Goal: Task Accomplishment & Management: Use online tool/utility

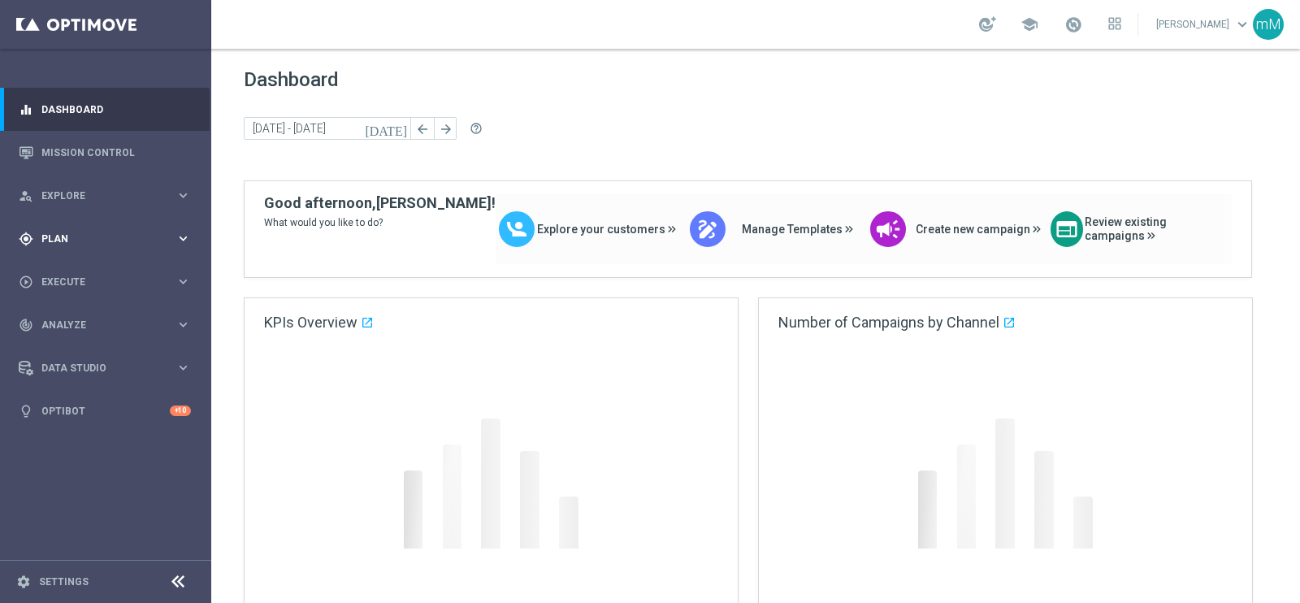
click at [106, 236] on span "Plan" at bounding box center [108, 239] width 134 height 10
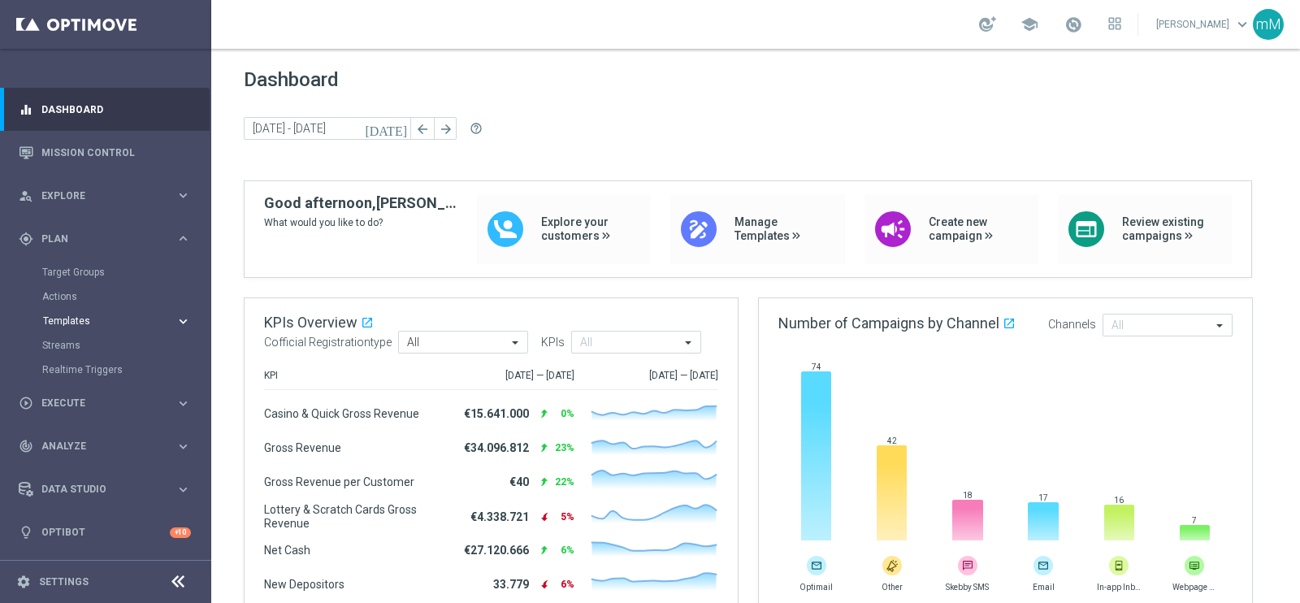
click at [72, 319] on span "Templates" at bounding box center [101, 321] width 116 height 10
click at [77, 340] on link "Optimail" at bounding box center [109, 345] width 119 height 13
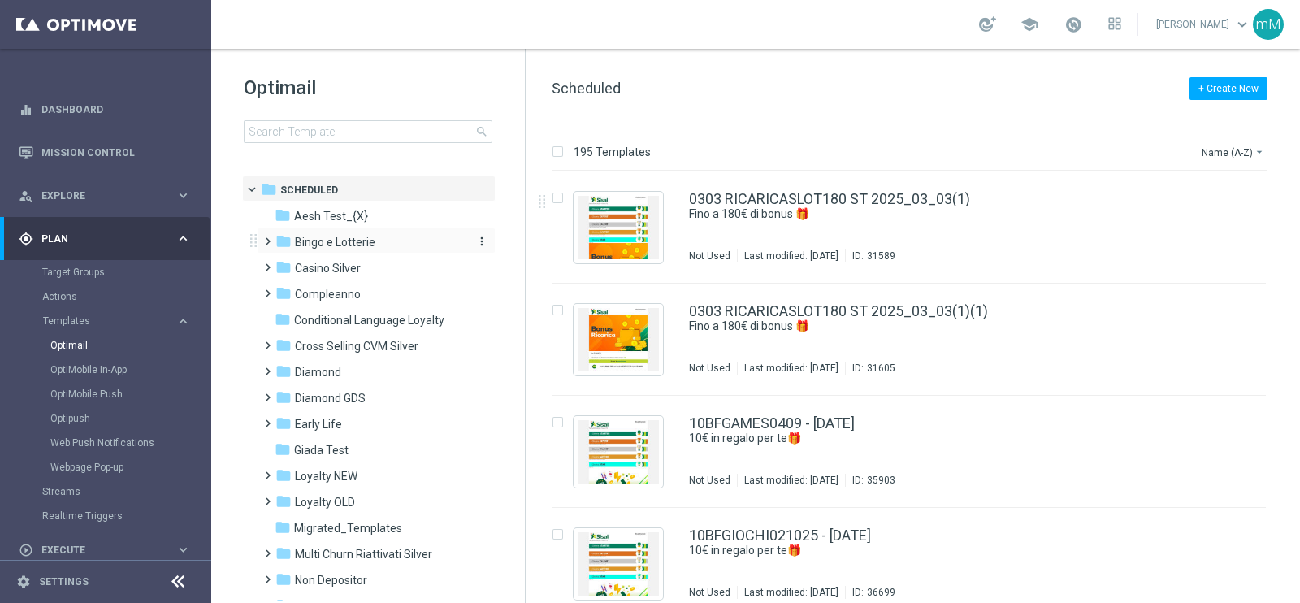
click at [371, 236] on span "Bingo e Lotterie" at bounding box center [335, 242] width 80 height 15
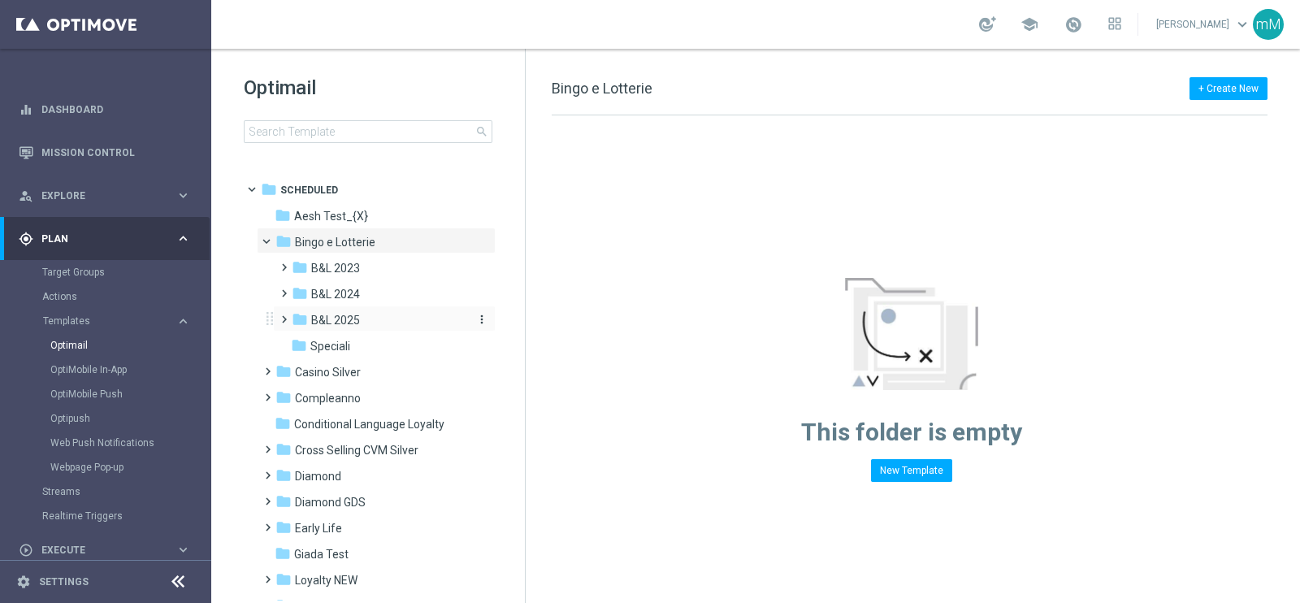
click at [349, 322] on span "B&L 2025" at bounding box center [335, 320] width 49 height 15
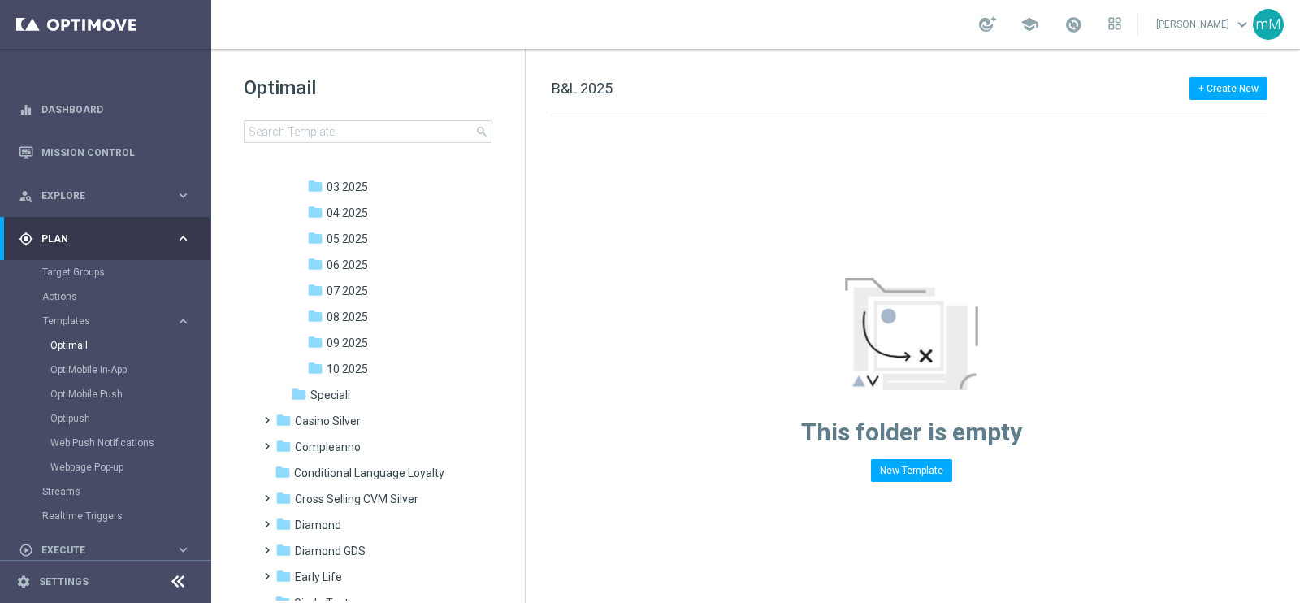
scroll to position [213, 0]
click at [349, 342] on span "09 2025" at bounding box center [347, 341] width 41 height 15
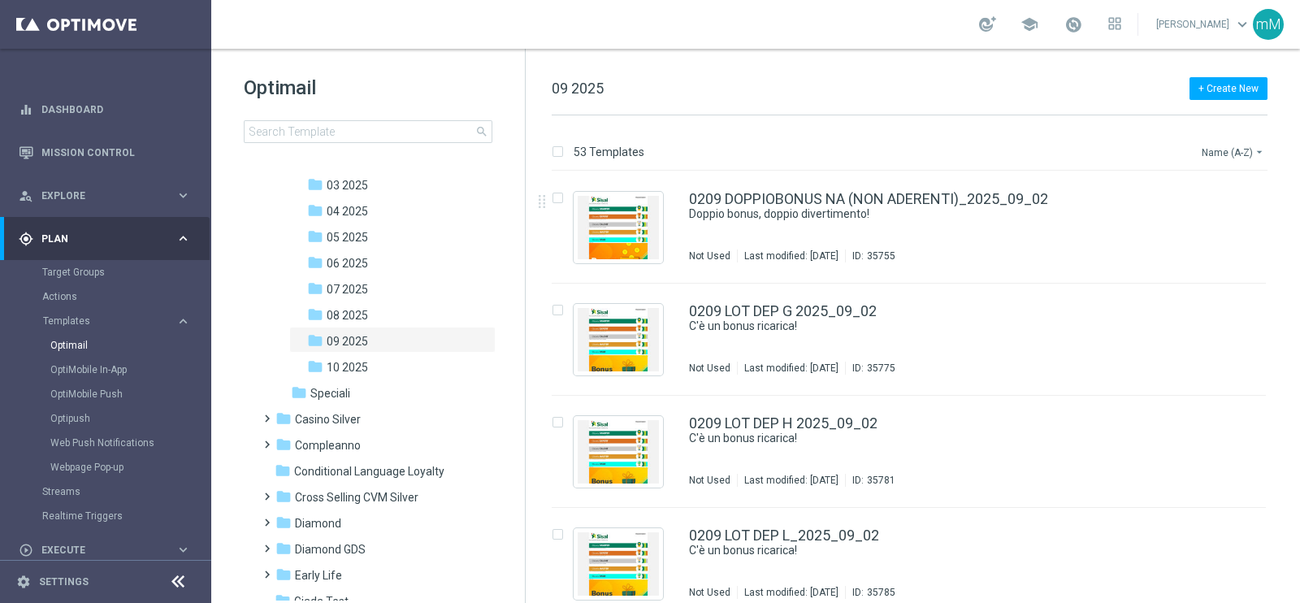
click at [1235, 155] on button "Name (A-Z) arrow_drop_down" at bounding box center [1233, 151] width 67 height 19
click at [1204, 225] on span "Date Modified (Newest)" at bounding box center [1204, 224] width 109 height 11
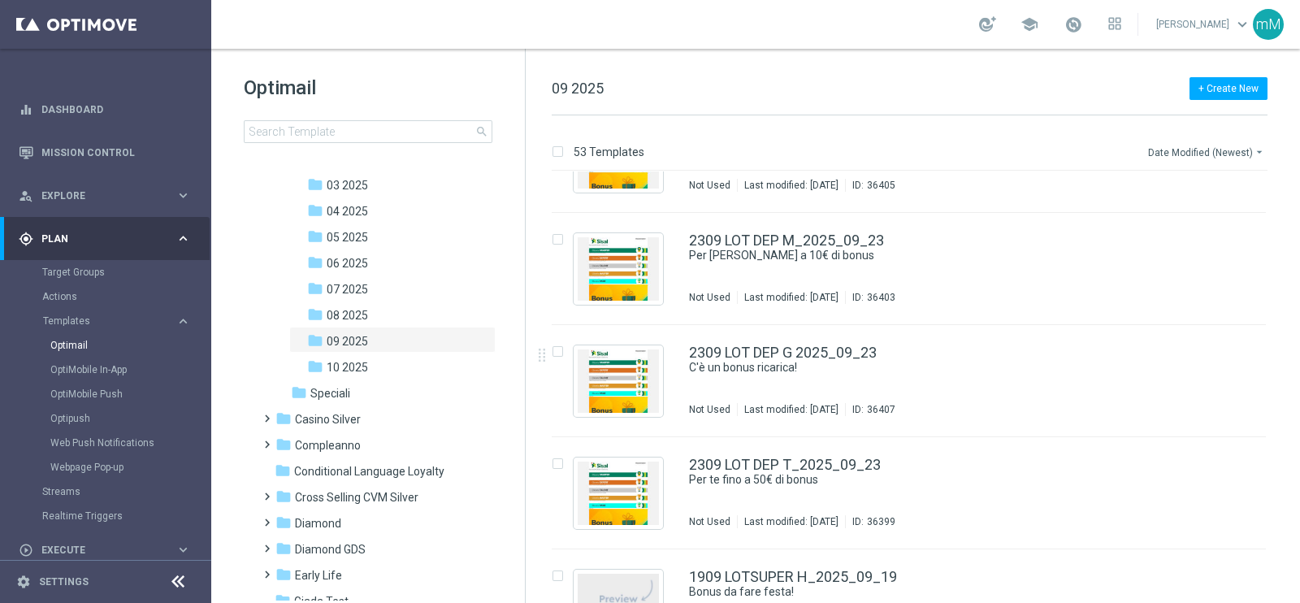
scroll to position [1756, 0]
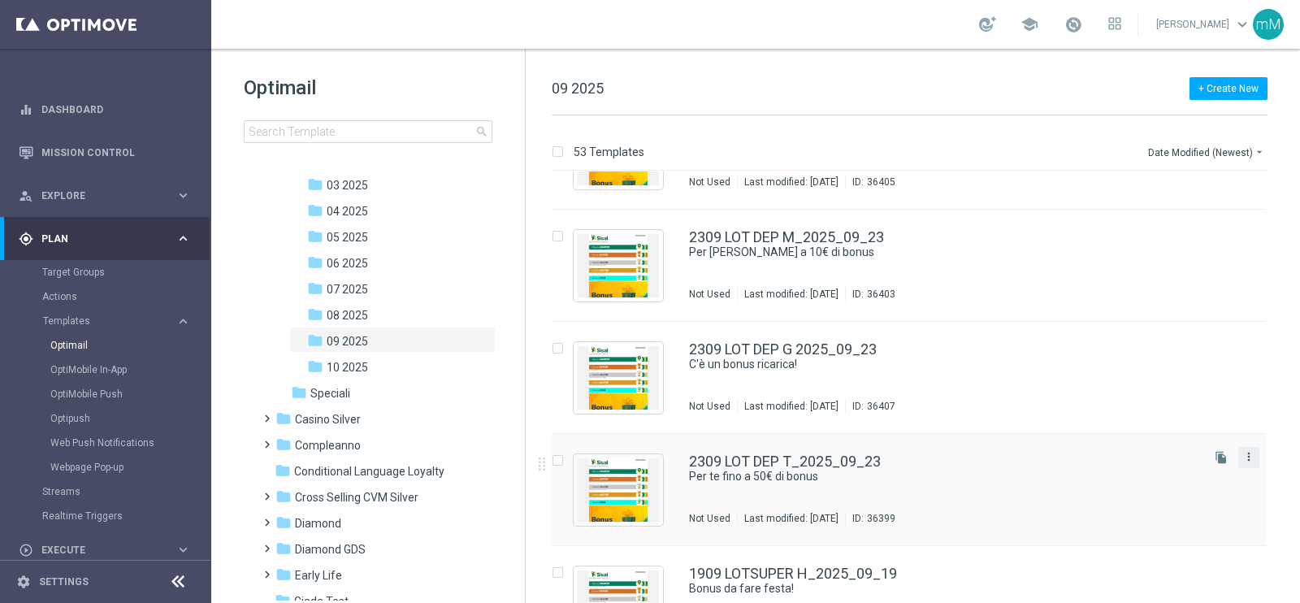
click at [1248, 455] on icon "more_vert" at bounding box center [1248, 456] width 13 height 13
click at [1190, 491] on div "Copy To" at bounding box center [1182, 496] width 98 height 11
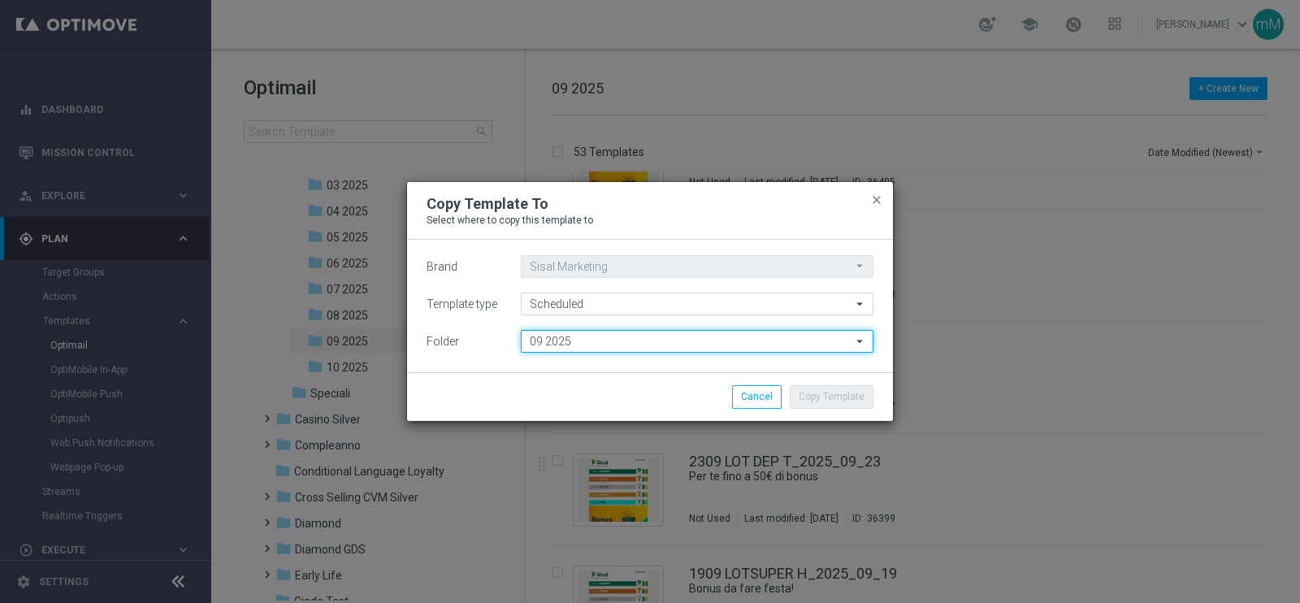
click at [642, 345] on input "09 2025" at bounding box center [697, 341] width 353 height 23
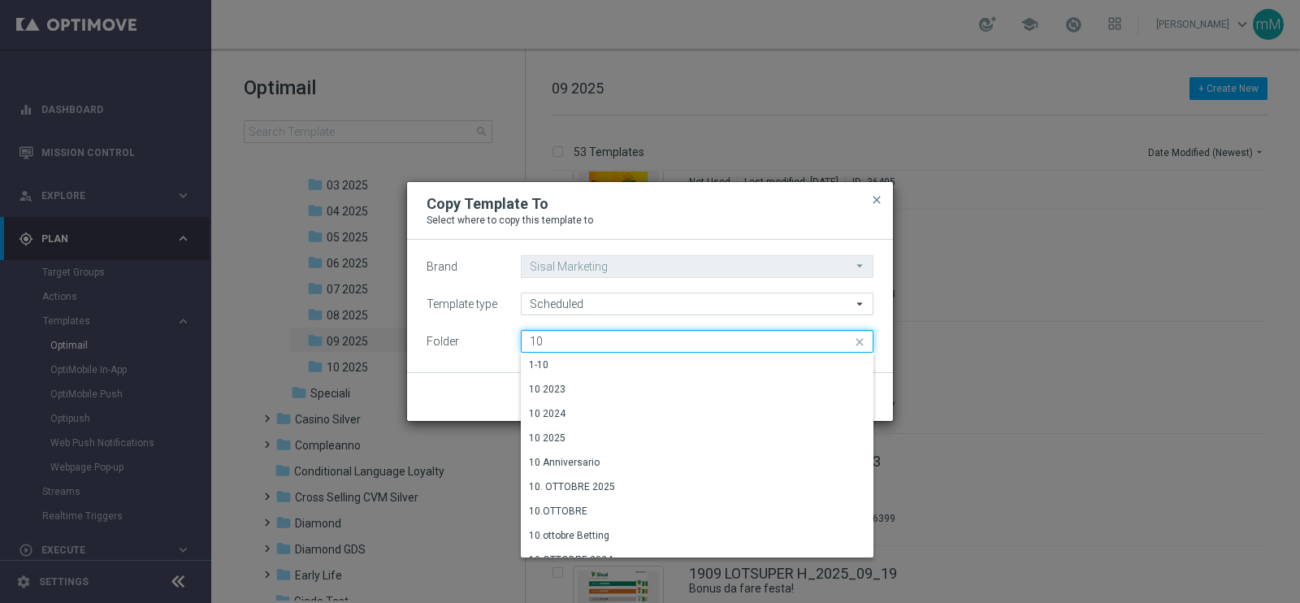
click at [642, 345] on input "10" at bounding box center [697, 341] width 353 height 23
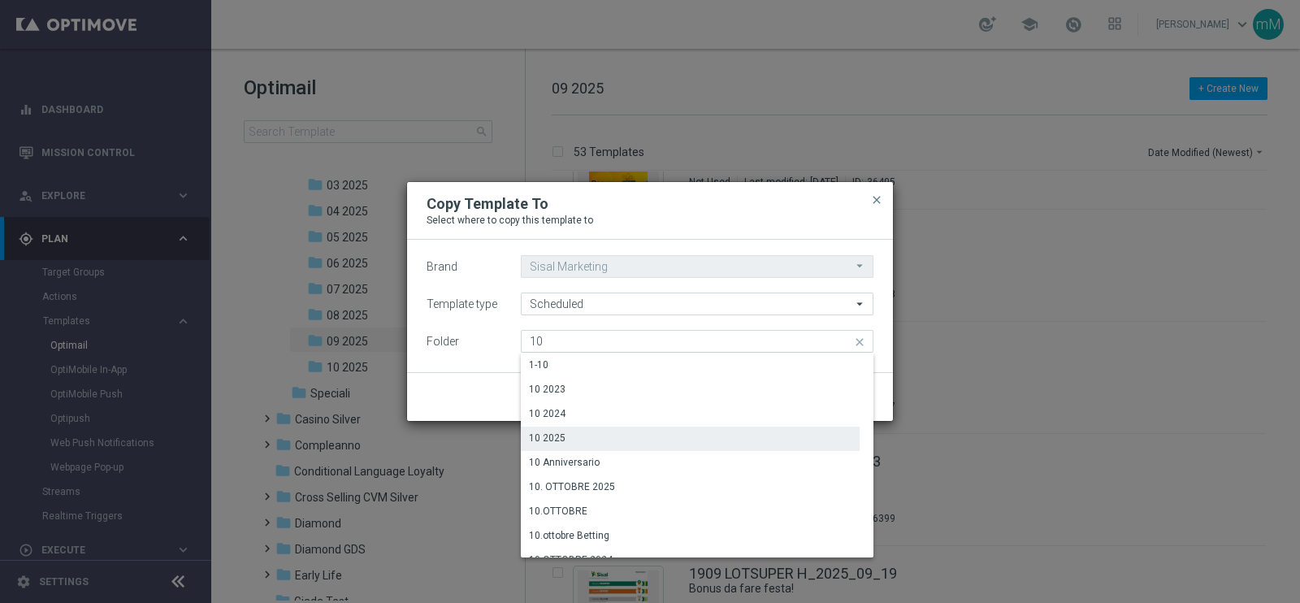
click at [606, 440] on div "10 2025" at bounding box center [690, 438] width 339 height 23
type input "10 2025"
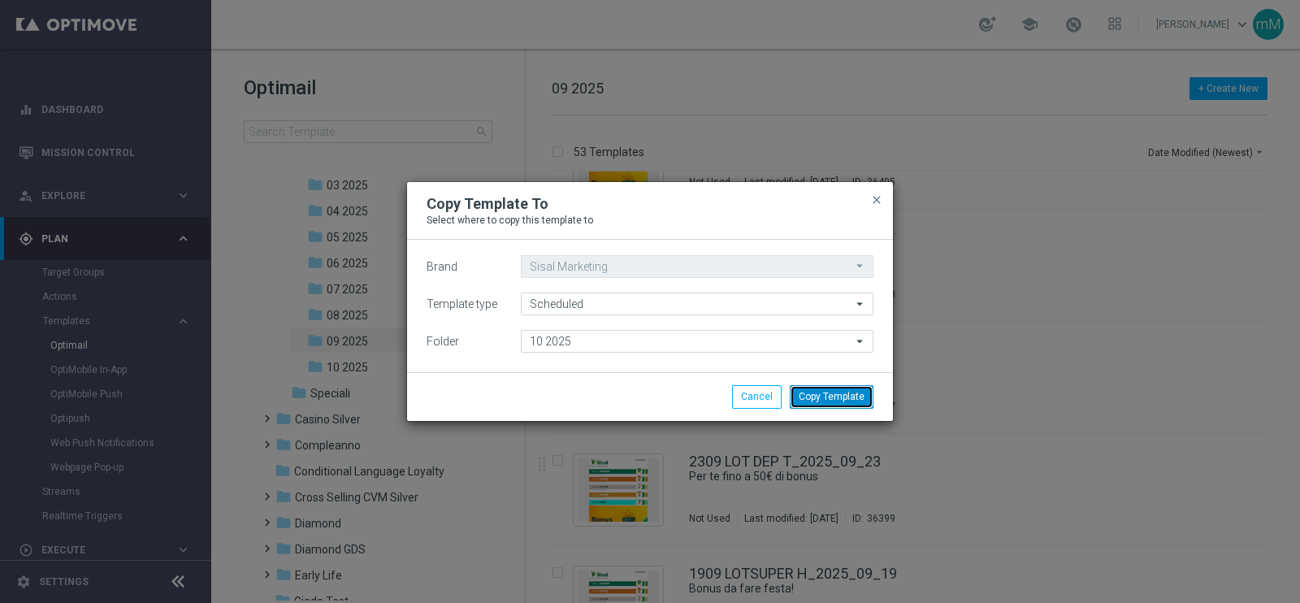
click at [845, 396] on button "Copy Template" at bounding box center [832, 396] width 84 height 23
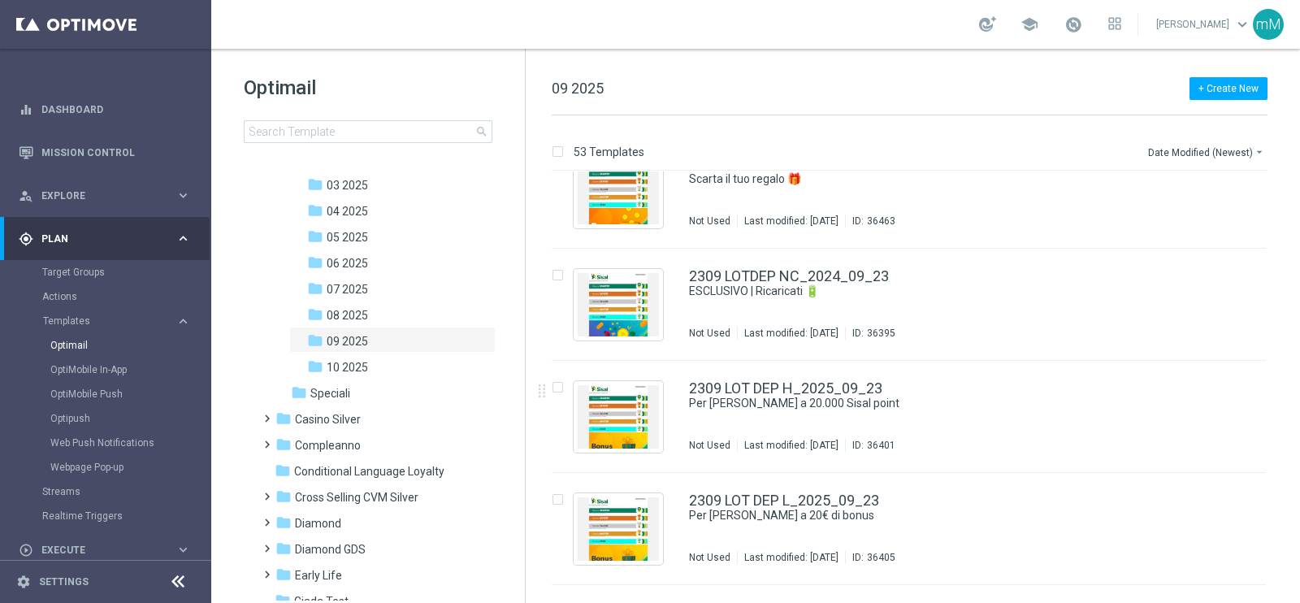
scroll to position [1385, 0]
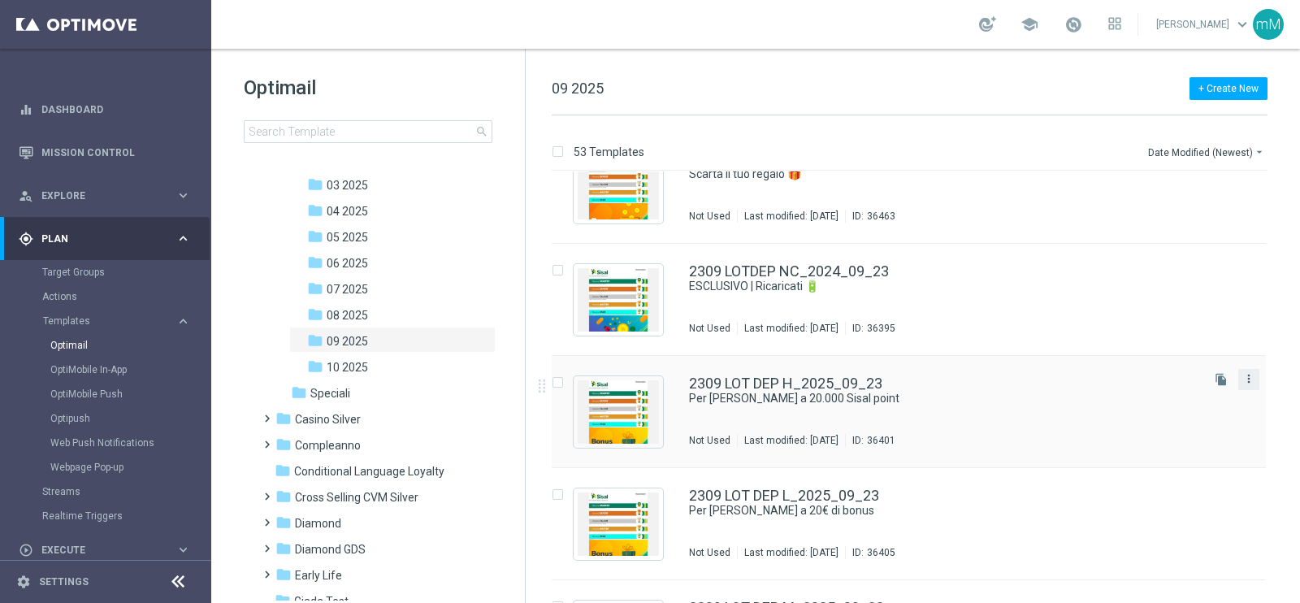
click at [1243, 375] on icon "more_vert" at bounding box center [1248, 378] width 13 height 13
click at [1189, 417] on div "Copy To" at bounding box center [1182, 418] width 98 height 11
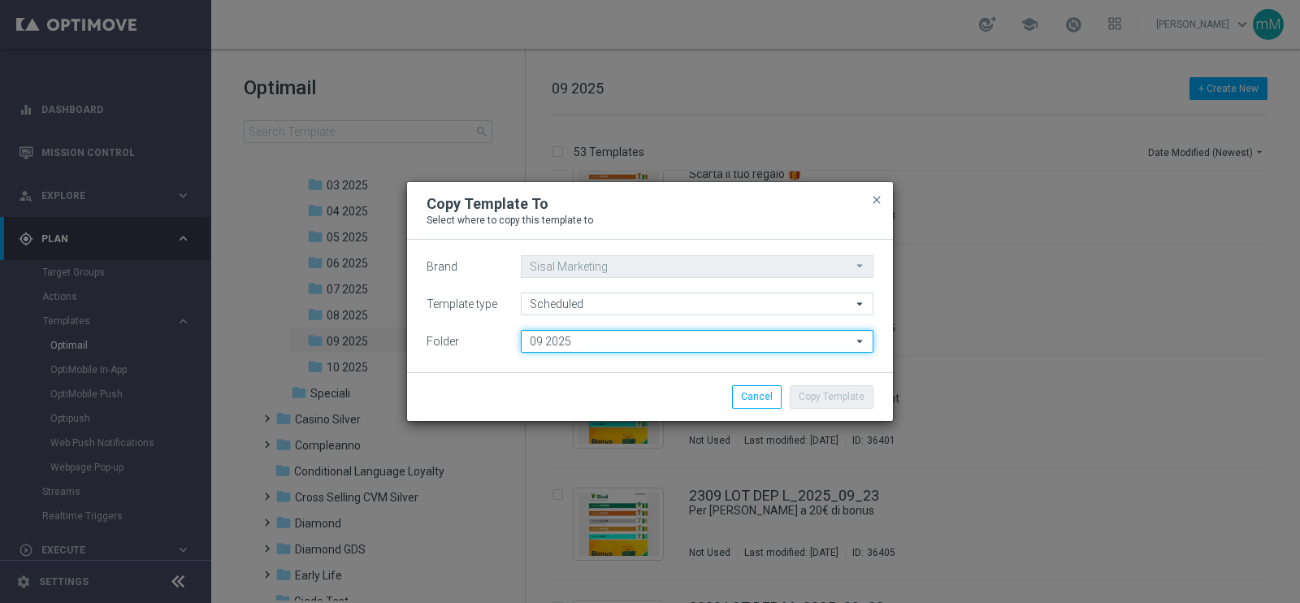
click at [577, 340] on input "09 2025" at bounding box center [697, 341] width 353 height 23
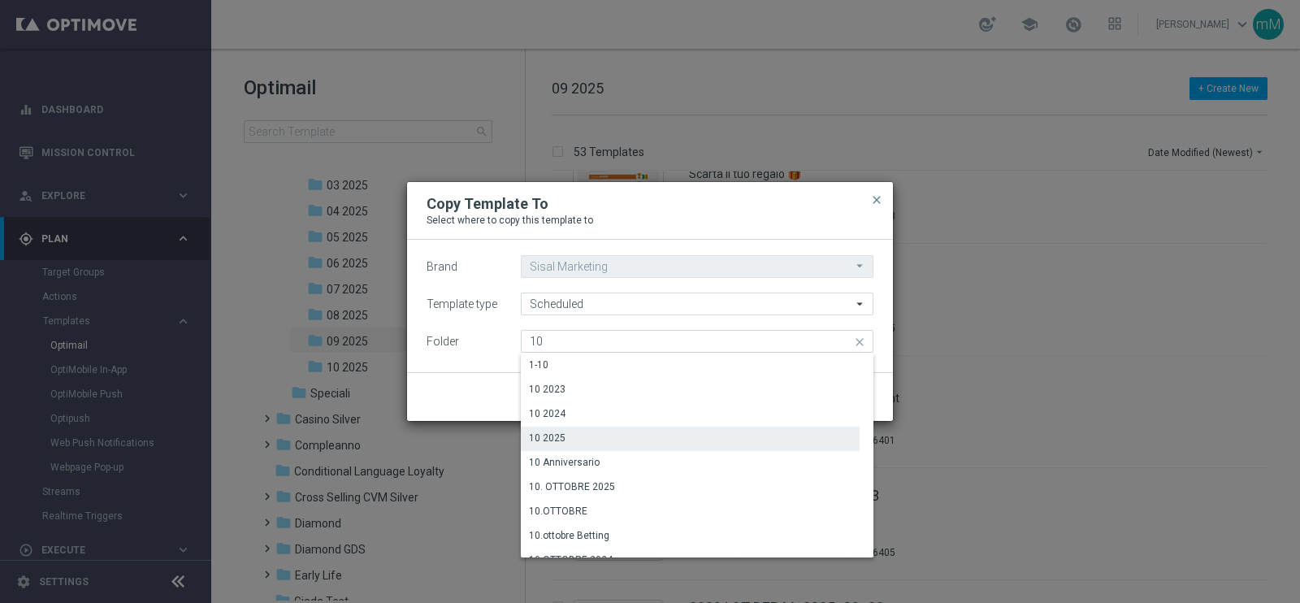
click at [589, 436] on div "10 2025" at bounding box center [690, 438] width 339 height 23
type input "10 2025"
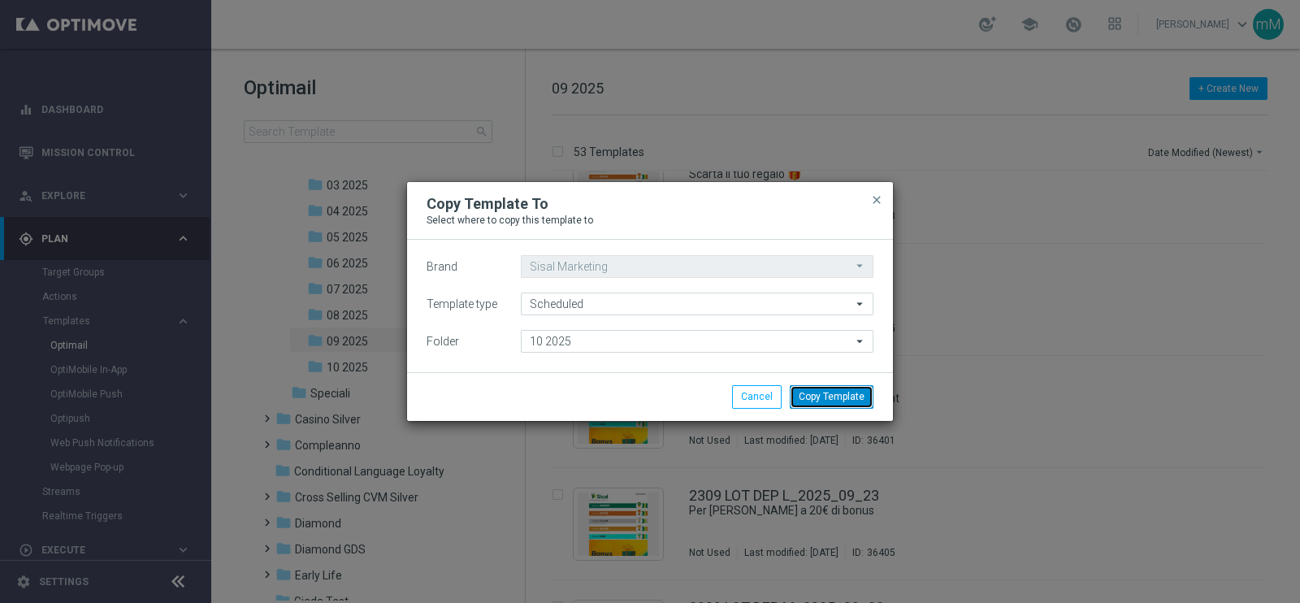
click at [829, 398] on button "Copy Template" at bounding box center [832, 396] width 84 height 23
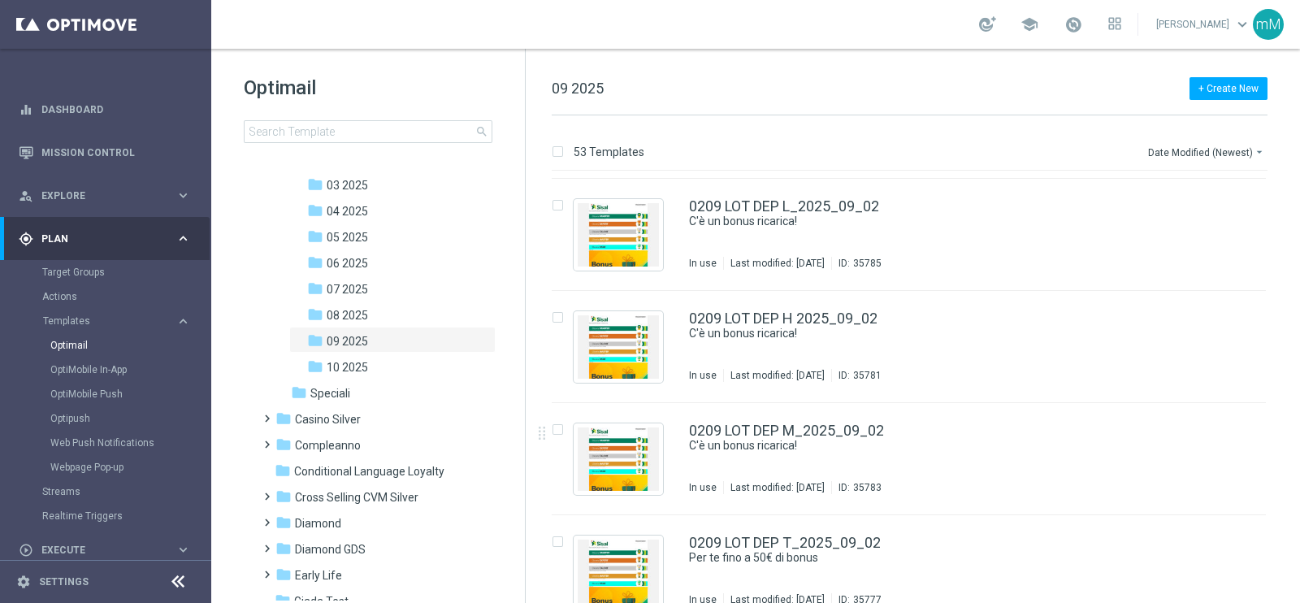
scroll to position [5149, 0]
click at [1248, 424] on icon "more_vert" at bounding box center [1248, 426] width 13 height 13
click at [1171, 465] on div "Copy To" at bounding box center [1182, 466] width 98 height 11
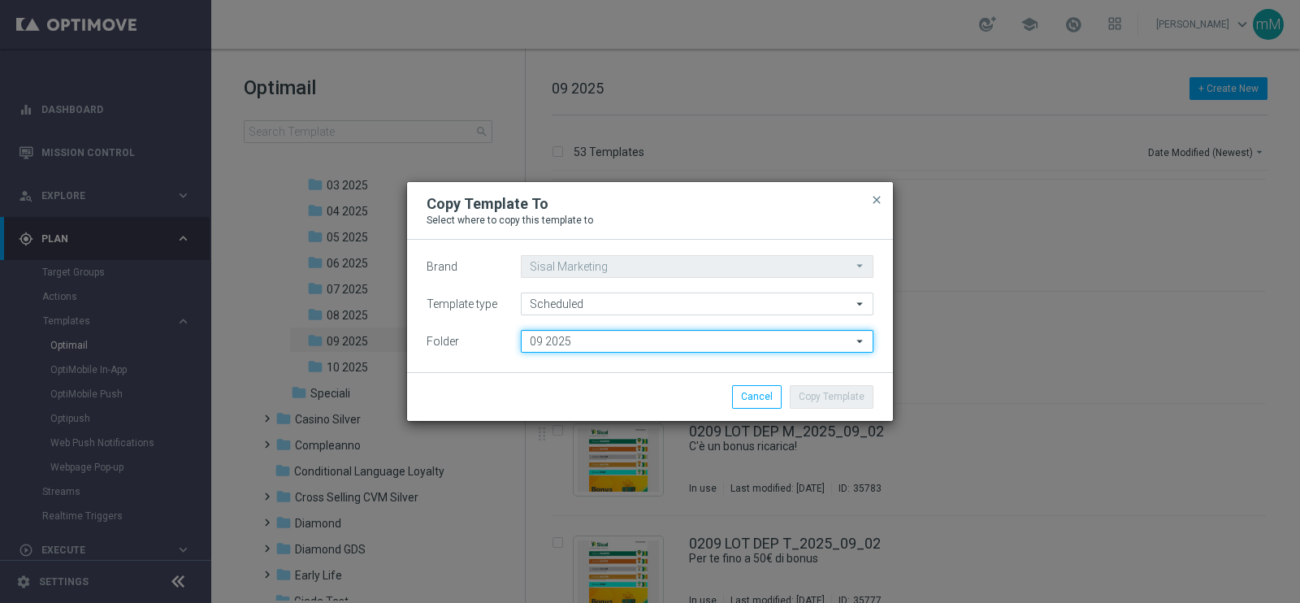
click at [705, 341] on input "09 2025" at bounding box center [697, 341] width 353 height 23
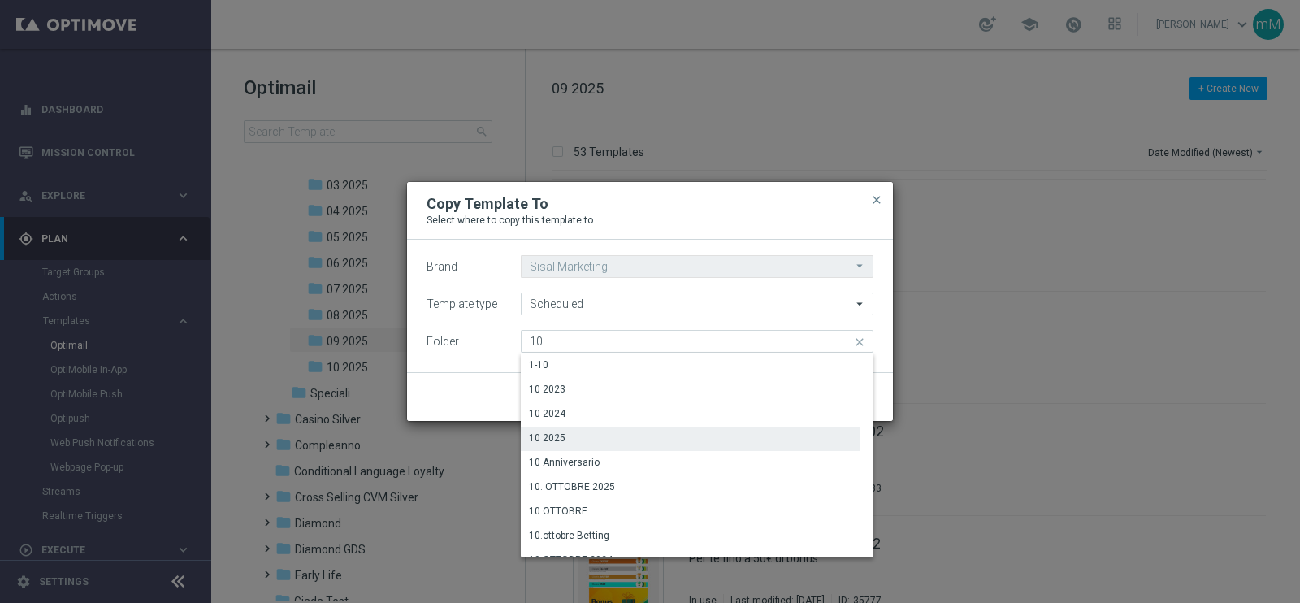
click at [641, 436] on div "10 2025" at bounding box center [690, 438] width 339 height 23
type input "10 2025"
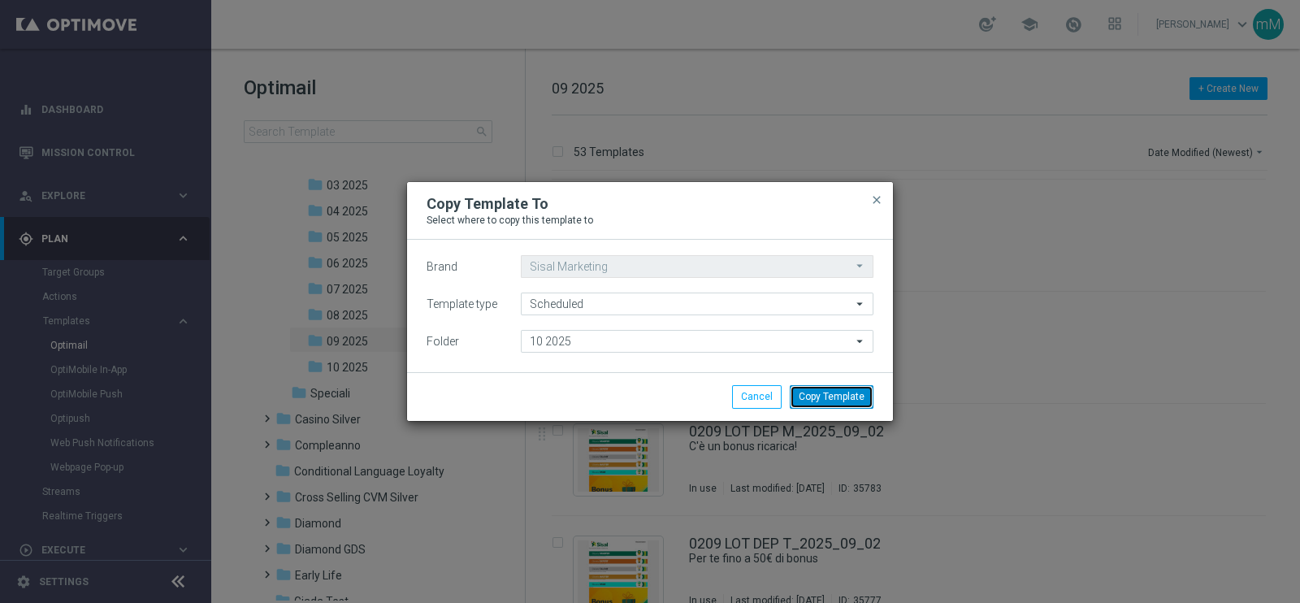
click at [843, 388] on button "Copy Template" at bounding box center [832, 396] width 84 height 23
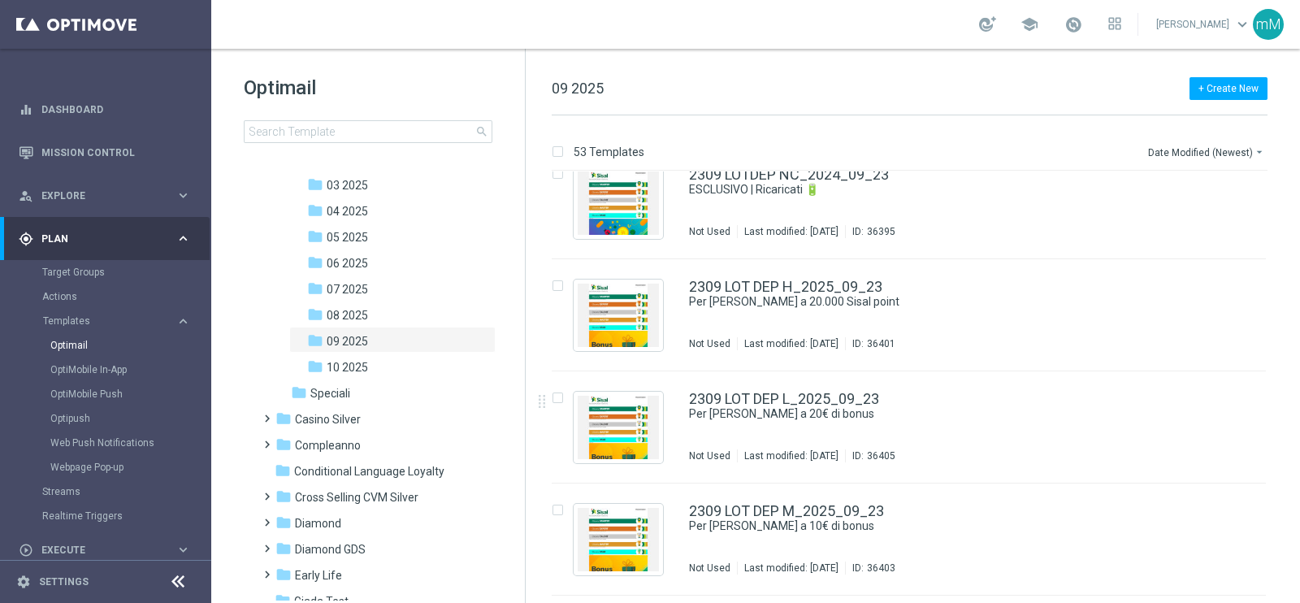
scroll to position [1484, 0]
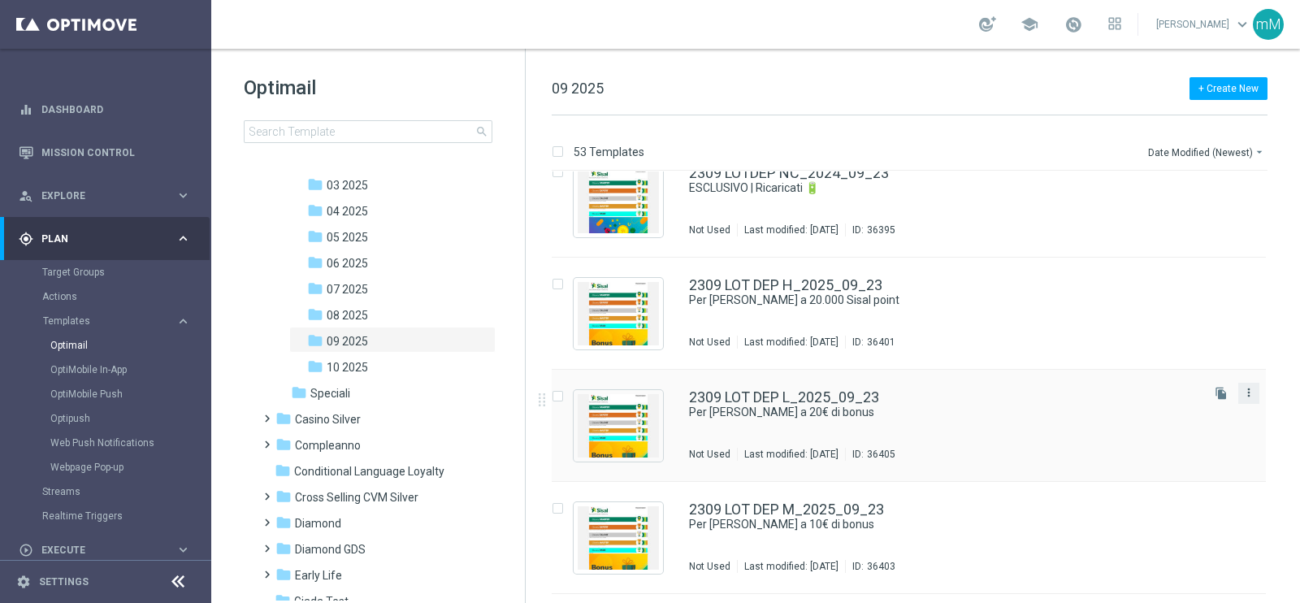
click at [1246, 386] on icon "more_vert" at bounding box center [1248, 392] width 13 height 13
click at [1198, 428] on div "Copy To" at bounding box center [1182, 432] width 98 height 11
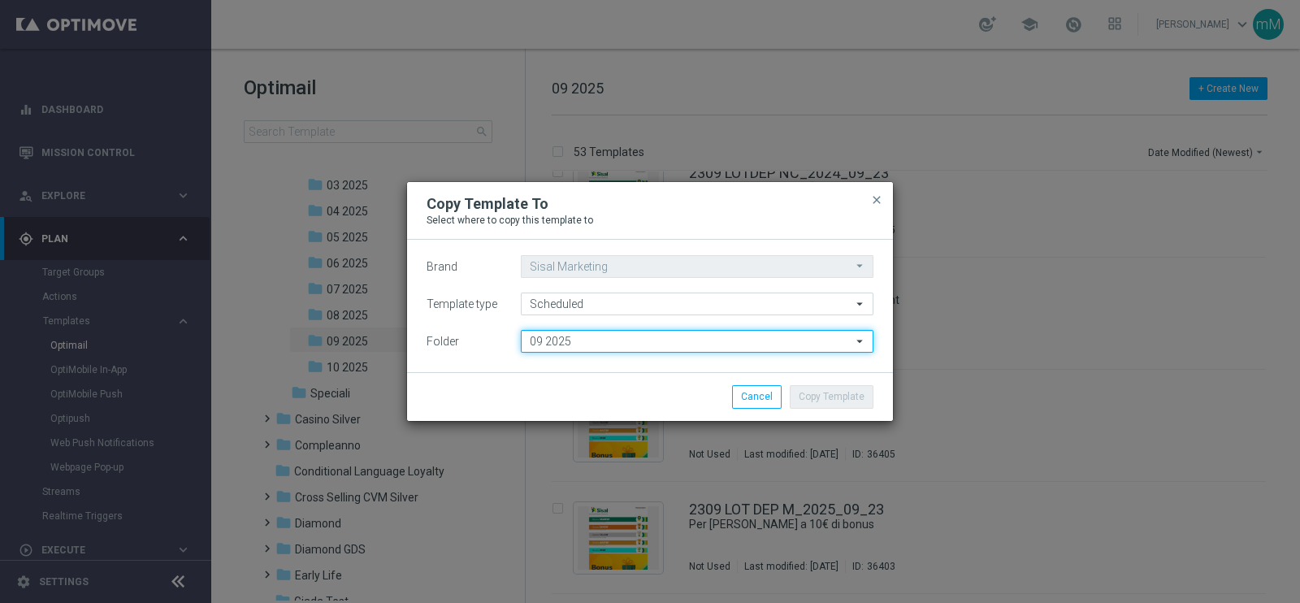
click at [634, 344] on input "09 2025" at bounding box center [697, 341] width 353 height 23
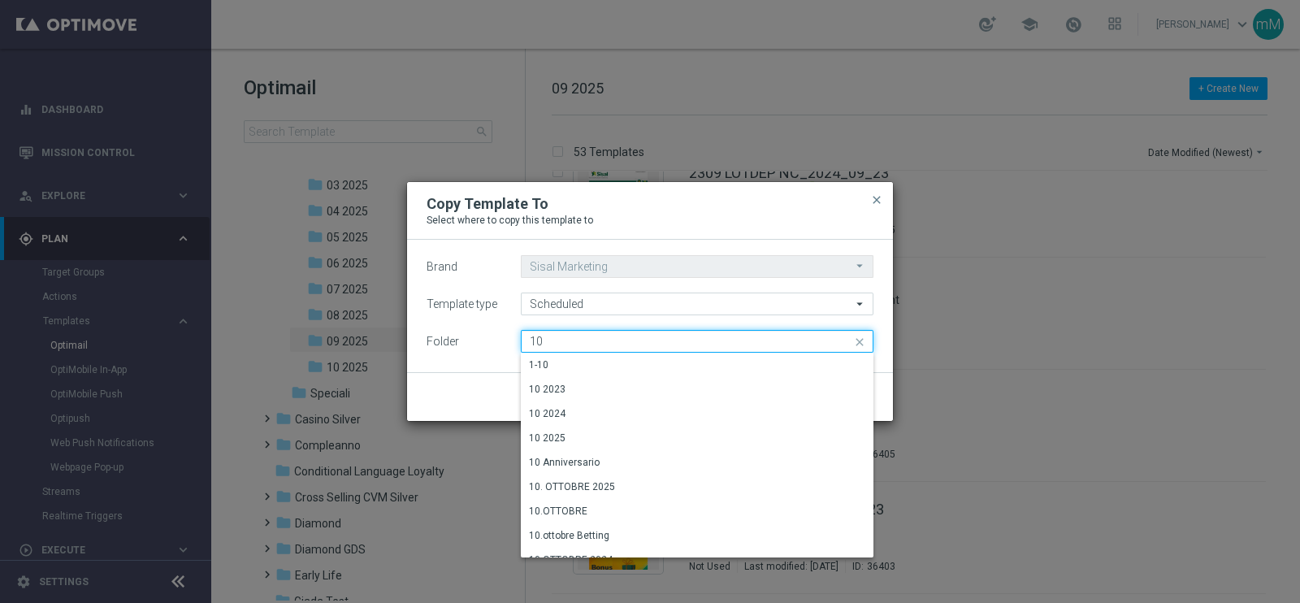
type input "1"
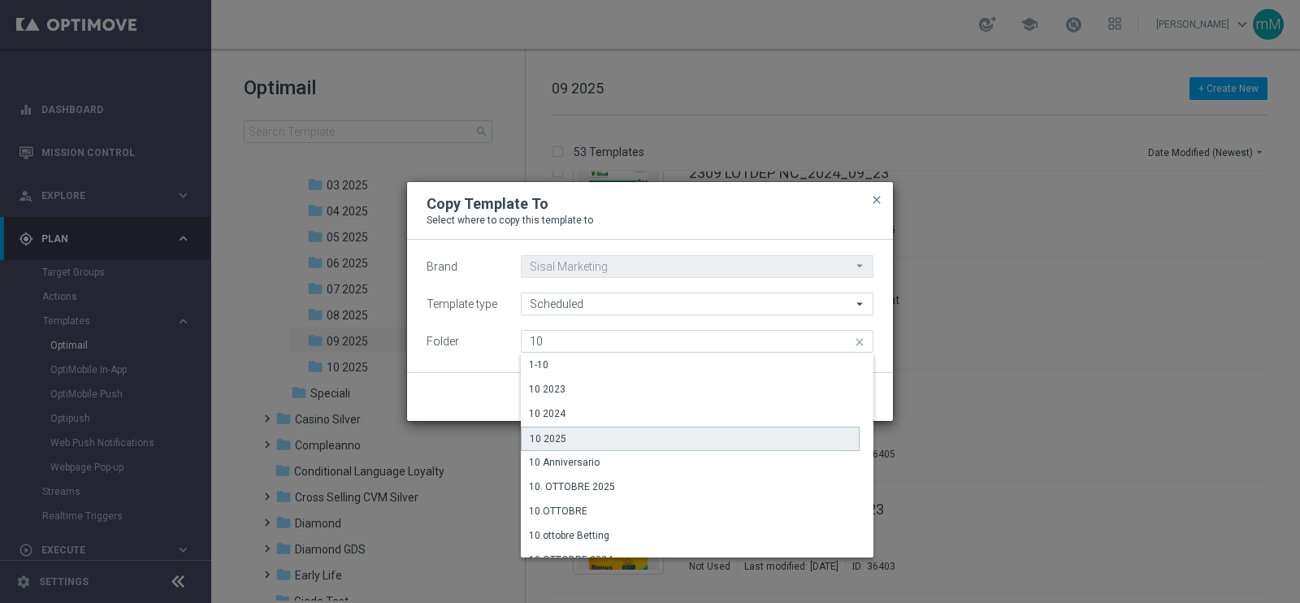
click at [591, 436] on div "10 2025" at bounding box center [690, 439] width 339 height 24
type input "10 2025"
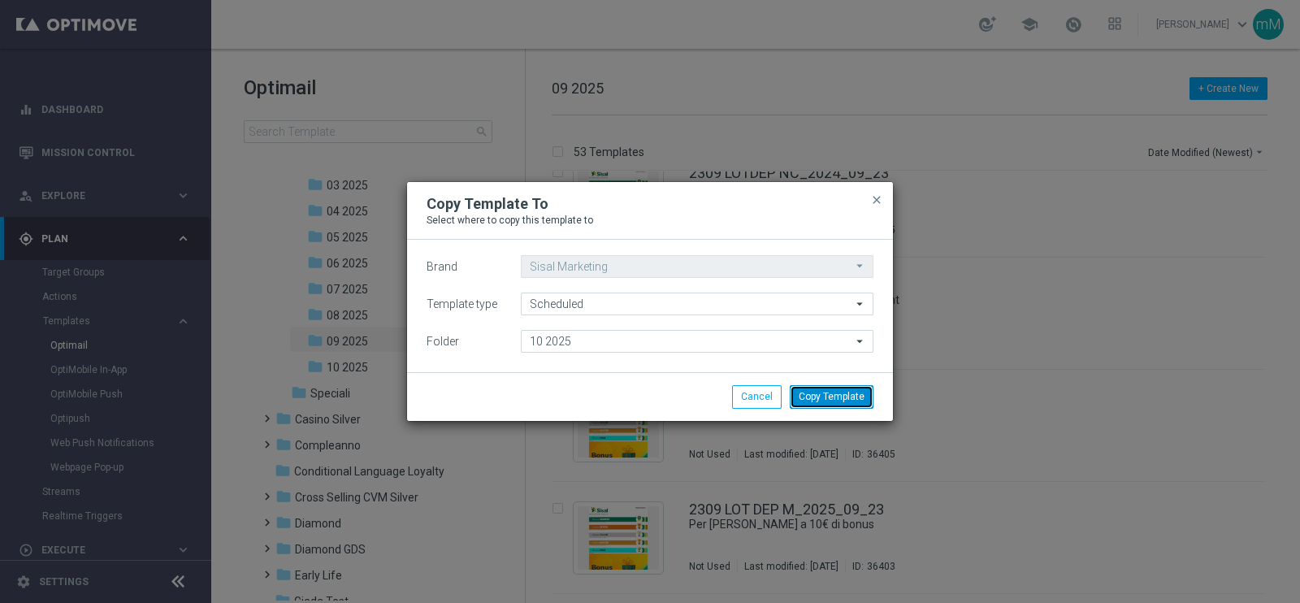
click at [861, 392] on button "Copy Template" at bounding box center [832, 396] width 84 height 23
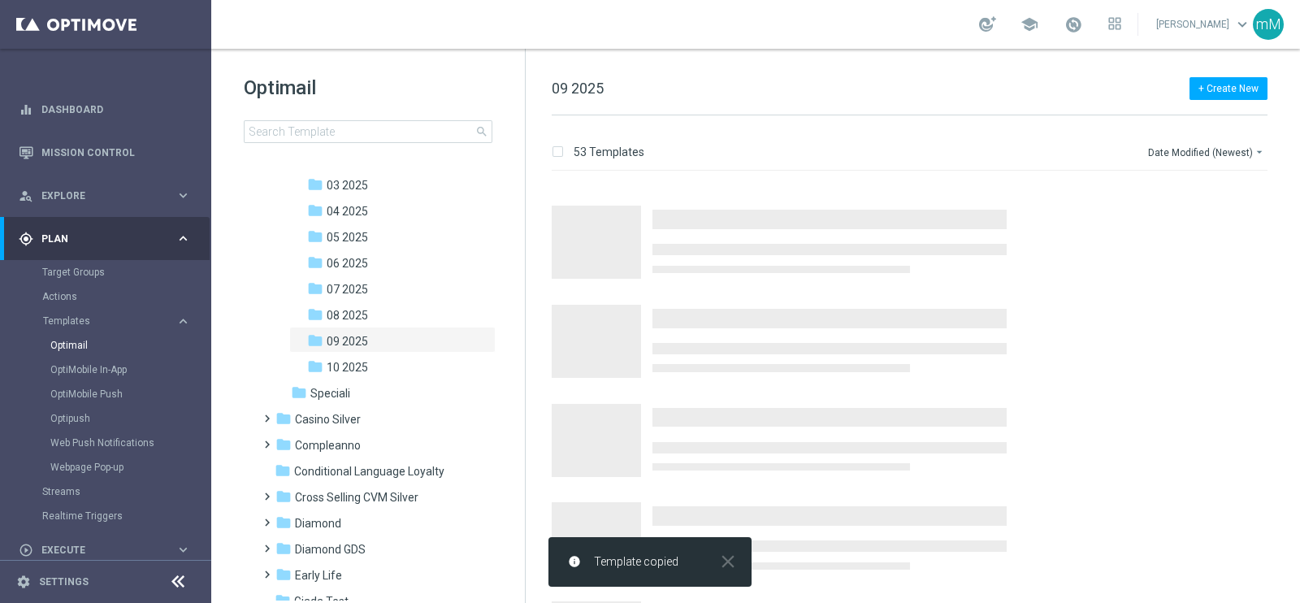
scroll to position [0, 0]
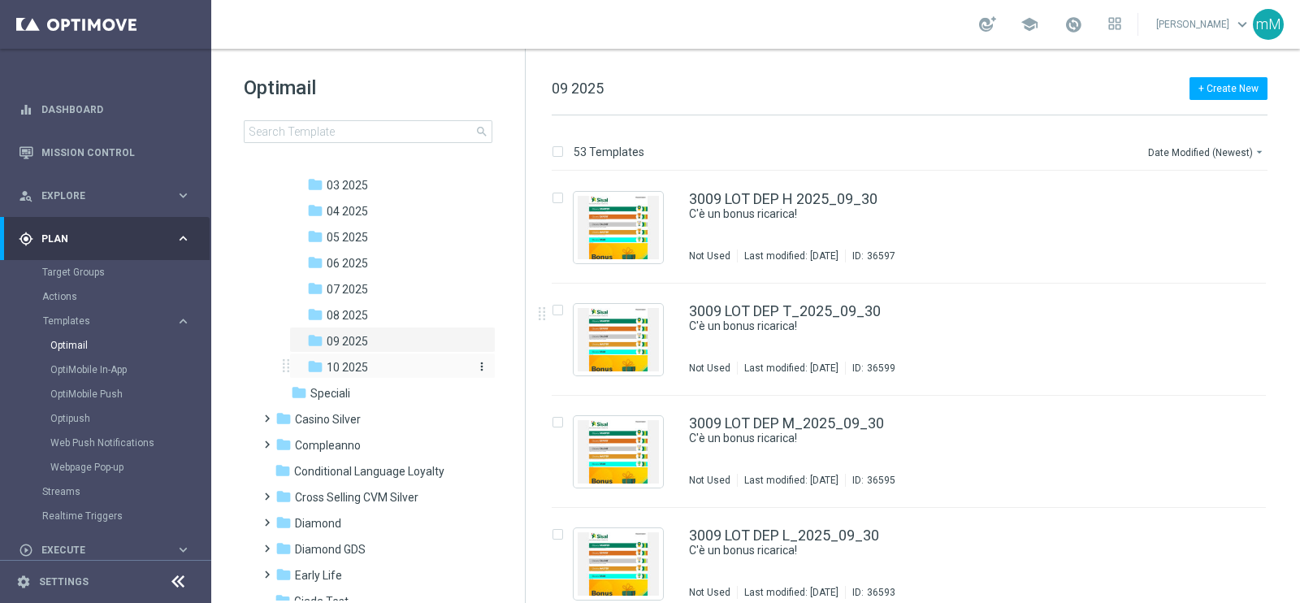
click at [363, 367] on span "10 2025" at bounding box center [347, 367] width 41 height 15
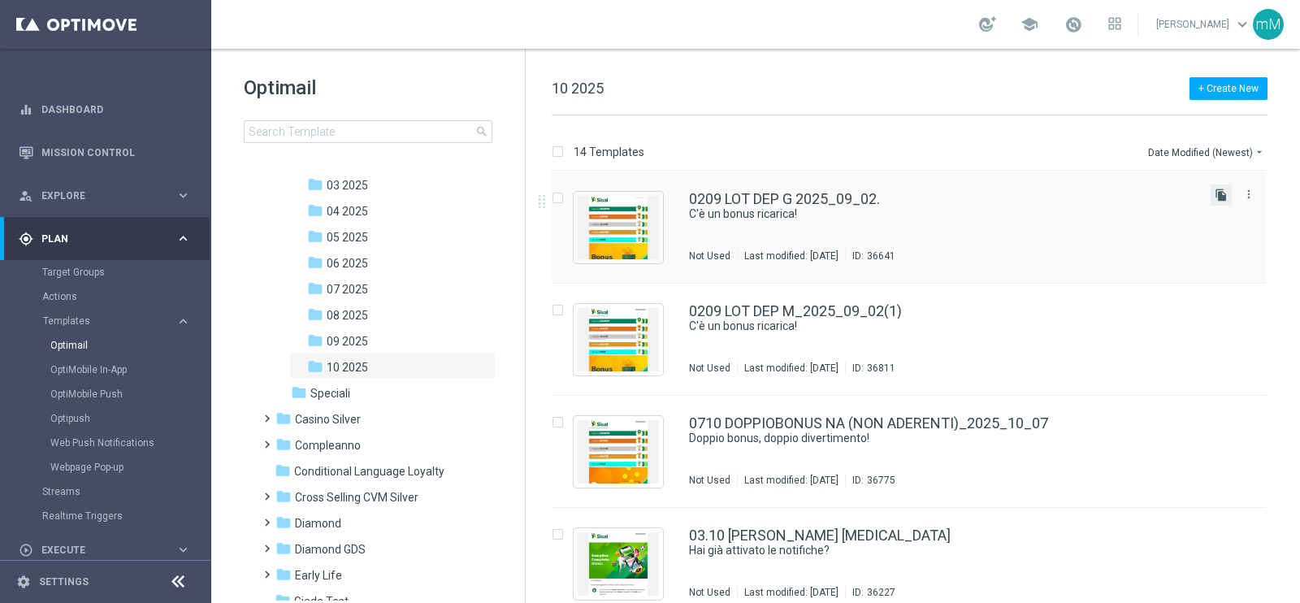
click at [1215, 201] on icon "file_copy" at bounding box center [1221, 194] width 13 height 13
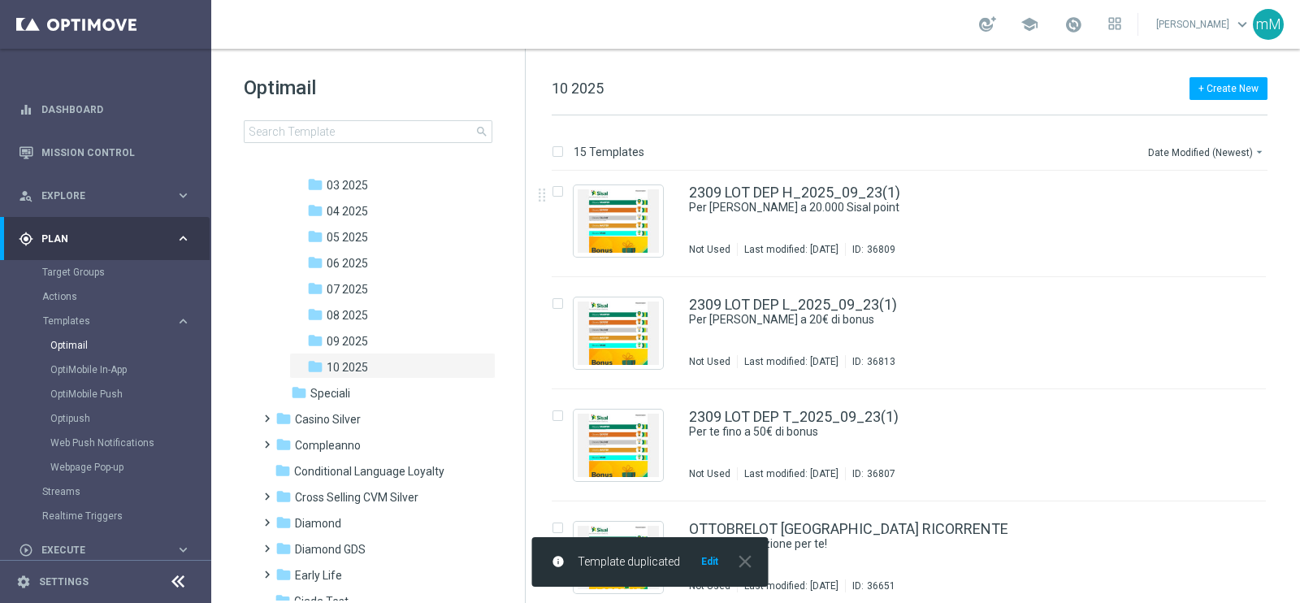
scroll to position [1250, 0]
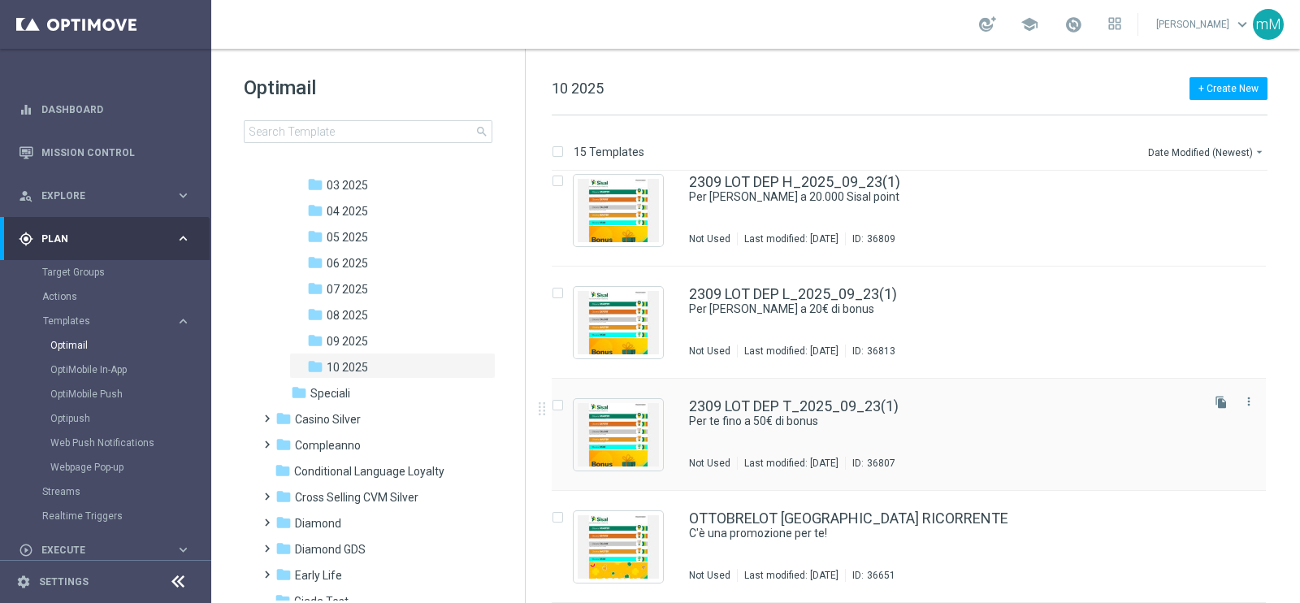
click at [880, 432] on div "2309 LOT DEP T_2025_09_23(1) Per [PERSON_NAME] a 50€ di bonus Not Used Last mod…" at bounding box center [943, 434] width 509 height 71
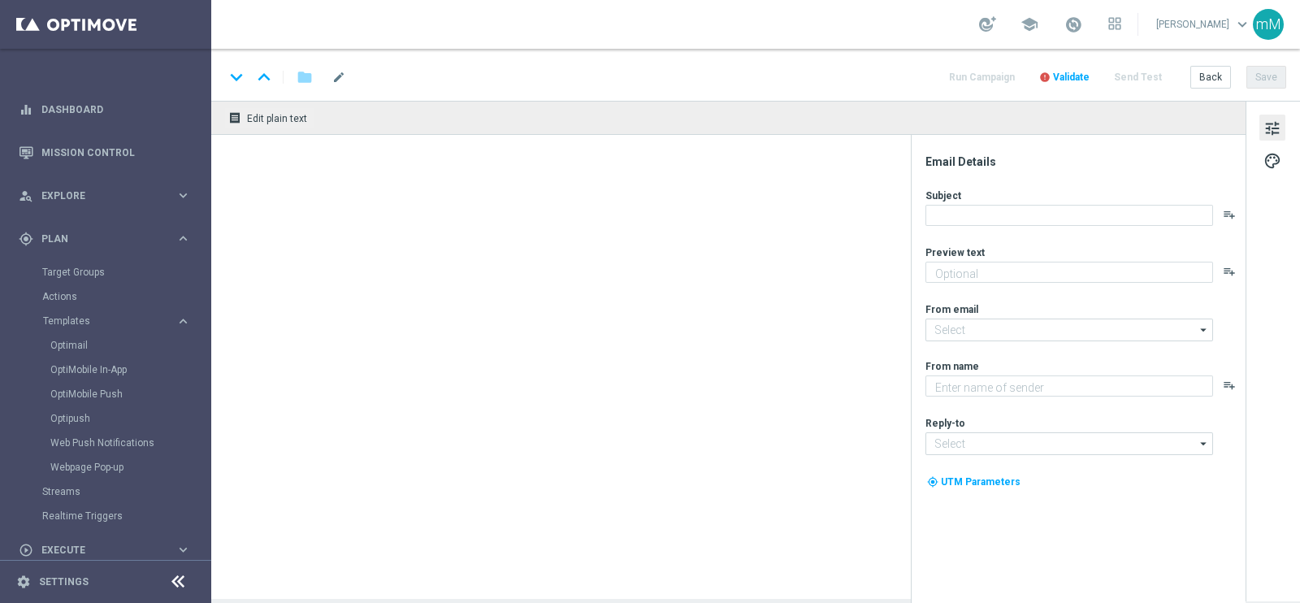
type input "2309 LOT DEP T_2025_09_23(1)"
type textarea "Scopri la promozione che ti abbiamo riservato!"
type textarea "Sisal"
type input "[EMAIL_ADDRESS][DOMAIN_NAME]"
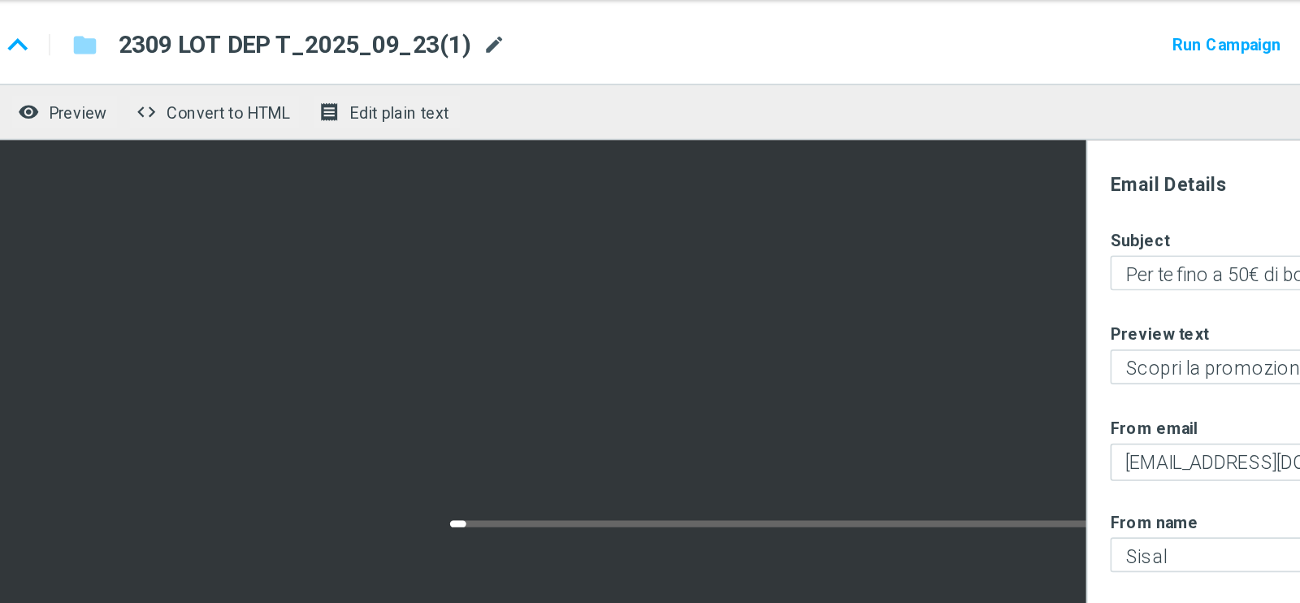
click at [551, 76] on span "mode_edit" at bounding box center [552, 77] width 15 height 15
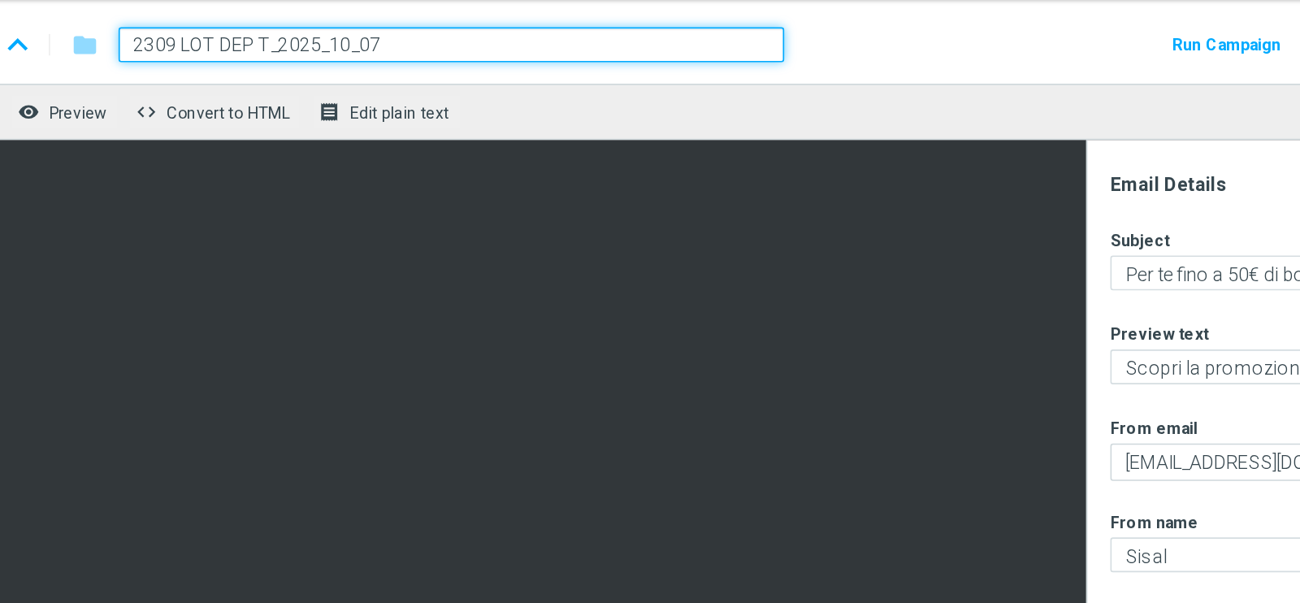
drag, startPoint x: 357, startPoint y: 77, endPoint x: 255, endPoint y: 93, distance: 103.5
click at [255, 93] on div "keyboard_arrow_down keyboard_arrow_up folder 2309 LOT DEP T_2025_10_07 Run Camp…" at bounding box center [755, 75] width 1089 height 52
type input "0710 LOT DEP T_2025_10_07"
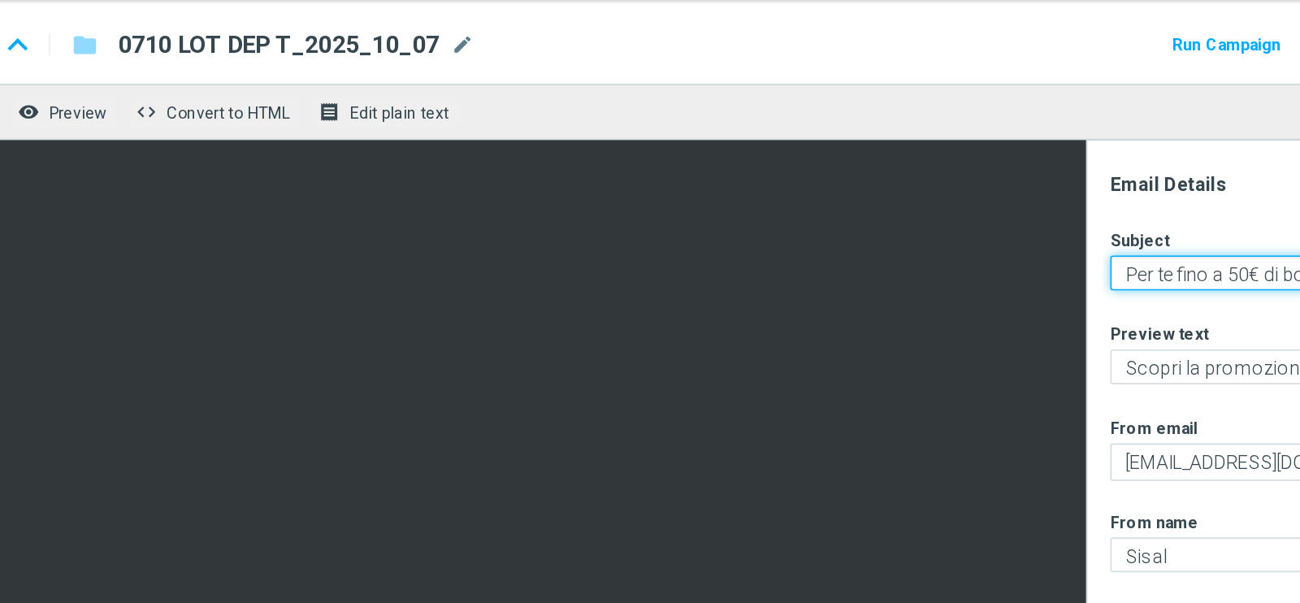
click at [1010, 220] on textarea "Per te fino a 50€ di bonus" at bounding box center [1069, 215] width 288 height 21
type textarea "Per [PERSON_NAME] a 75€ di bonus"
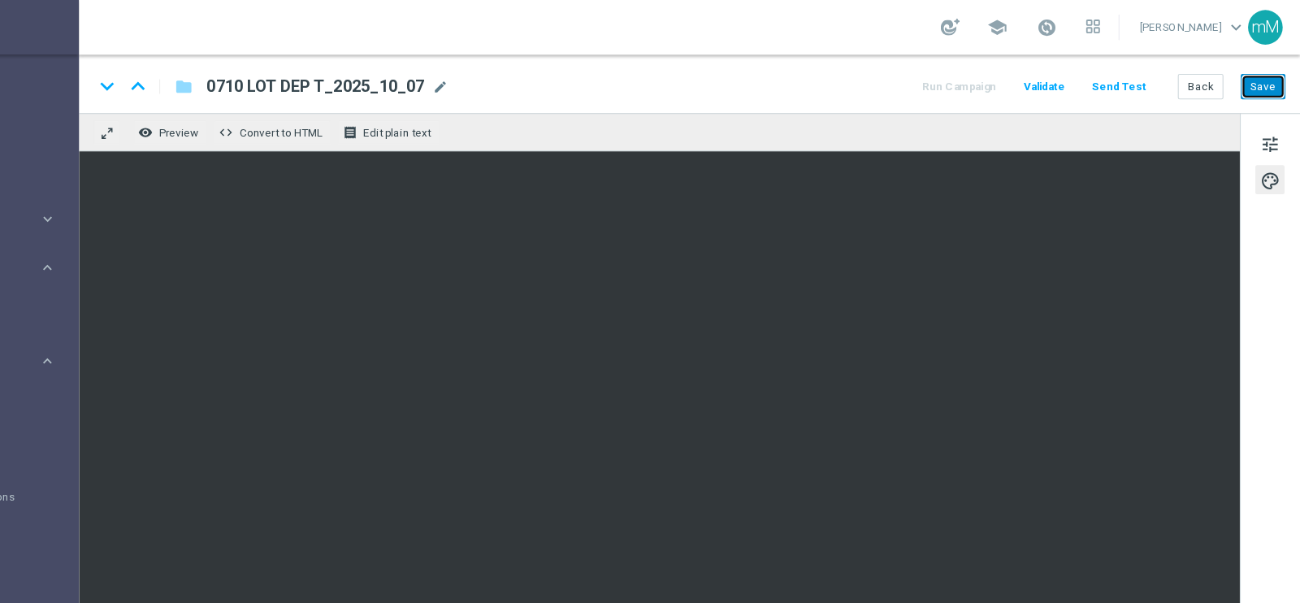
click at [1266, 72] on button "Save" at bounding box center [1266, 77] width 40 height 23
click at [1275, 80] on button "Save" at bounding box center [1266, 77] width 40 height 23
click at [1259, 70] on button "Save" at bounding box center [1266, 77] width 40 height 23
click at [1253, 76] on button "Save" at bounding box center [1266, 77] width 40 height 23
click at [1211, 74] on button "Back" at bounding box center [1210, 77] width 41 height 23
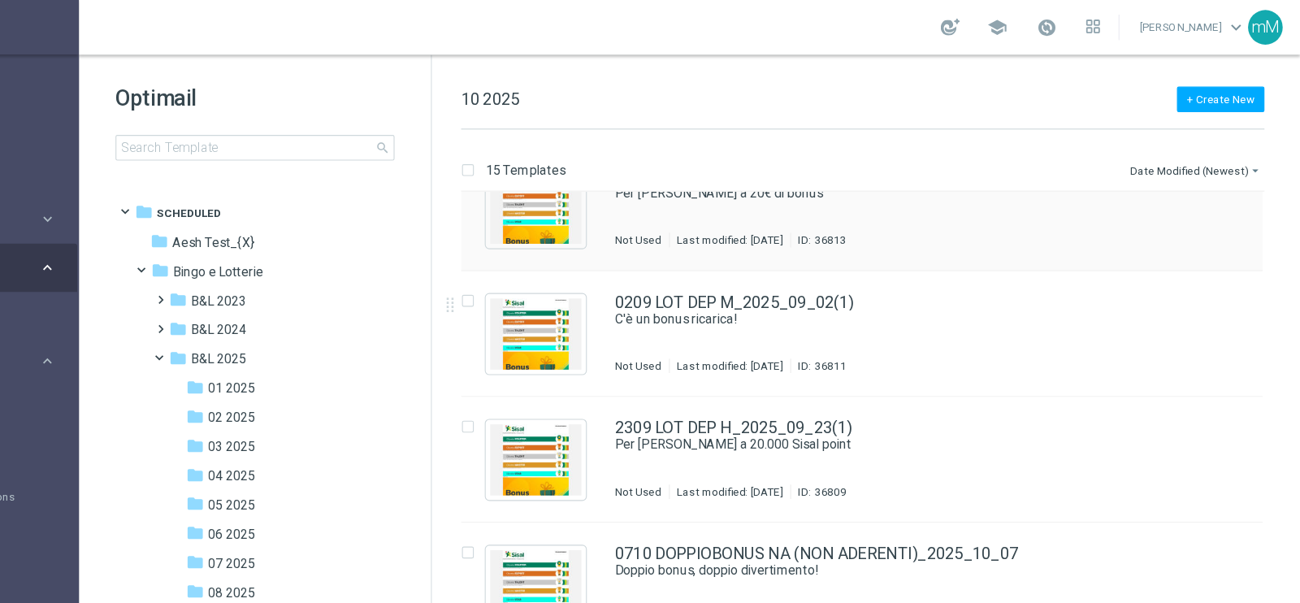
scroll to position [292, 0]
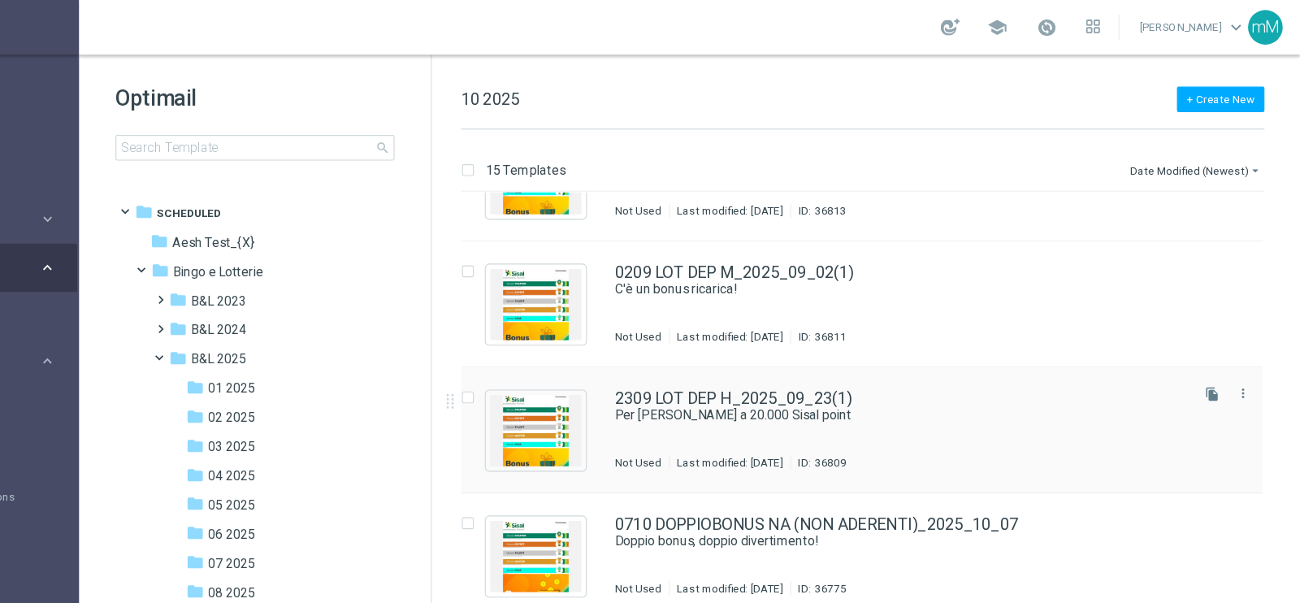
click at [773, 378] on div "2309 LOT DEP H_2025_09_23(1) Per [PERSON_NAME] a 20.000 Sisal point Not Used La…" at bounding box center [943, 383] width 509 height 71
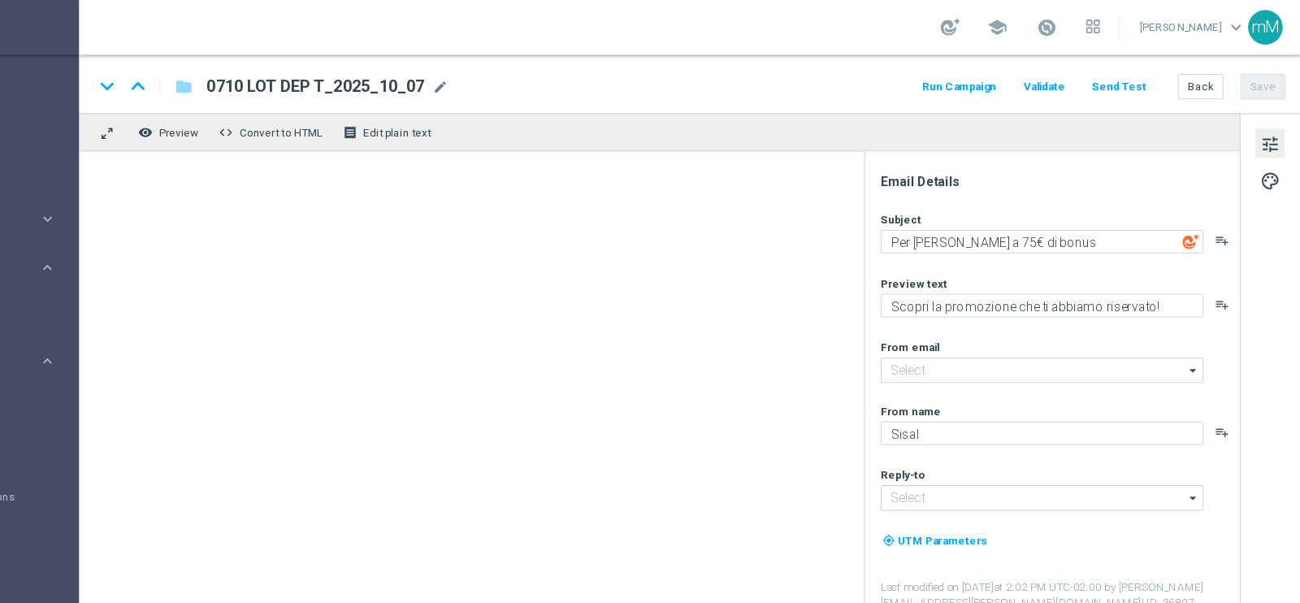
type input "[EMAIL_ADDRESS][DOMAIN_NAME]"
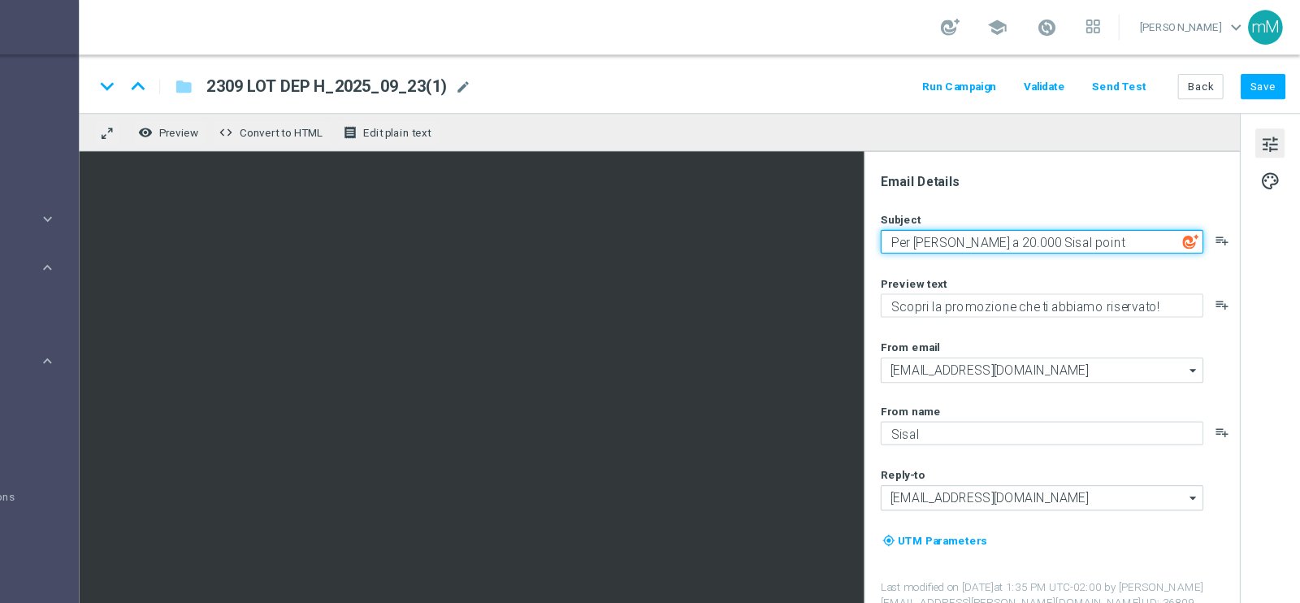
click at [1010, 214] on textarea "Per [PERSON_NAME] a 20.000 Sisal point" at bounding box center [1069, 215] width 288 height 21
type textarea "Per te fino a 25.000 Sisal point"
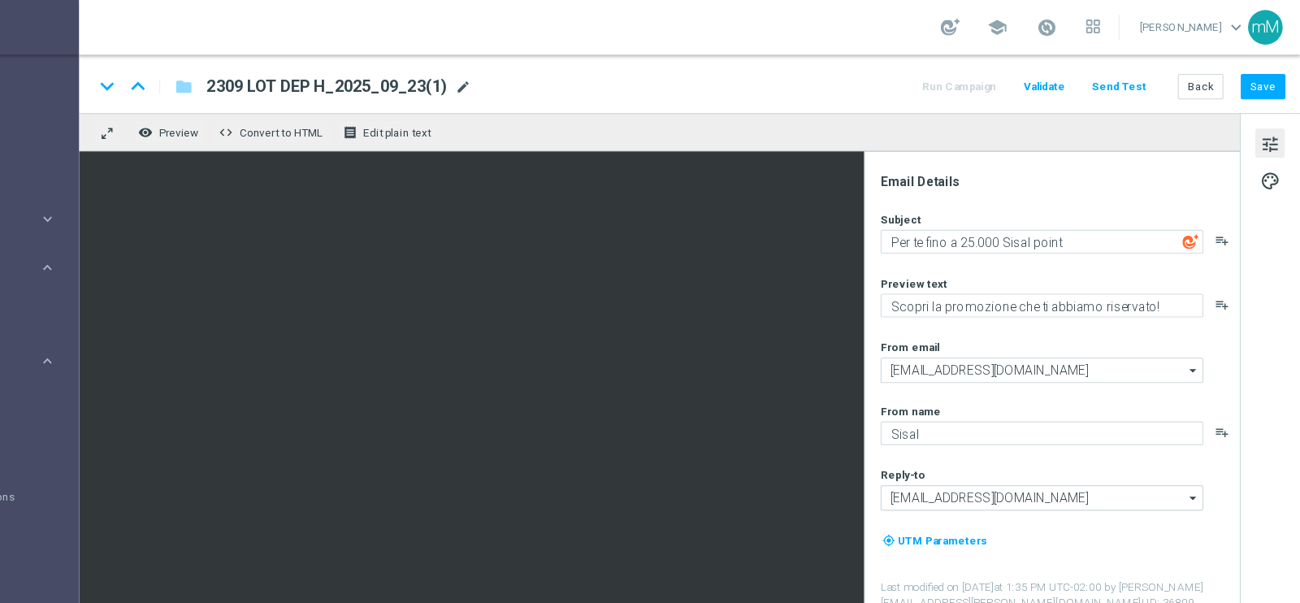
click at [552, 76] on span "mode_edit" at bounding box center [553, 77] width 15 height 15
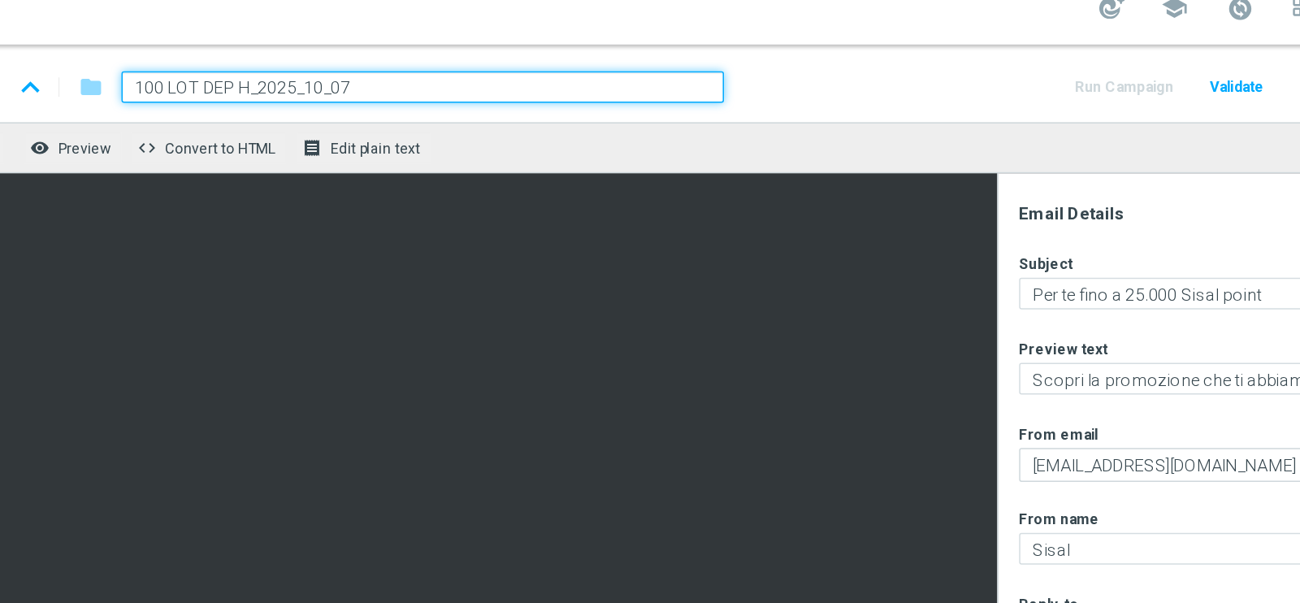
type input "1007 LOT DEP H_2025_10_07"
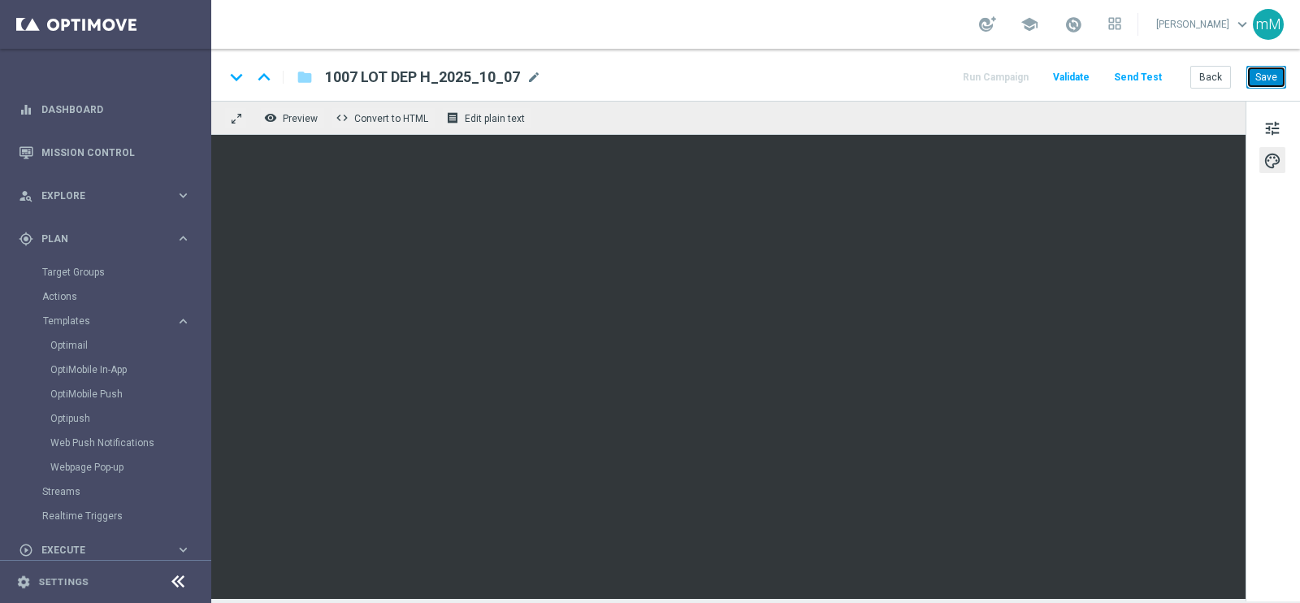
click at [1264, 71] on button "Save" at bounding box center [1266, 77] width 40 height 23
click at [1212, 71] on button "Back" at bounding box center [1210, 77] width 41 height 23
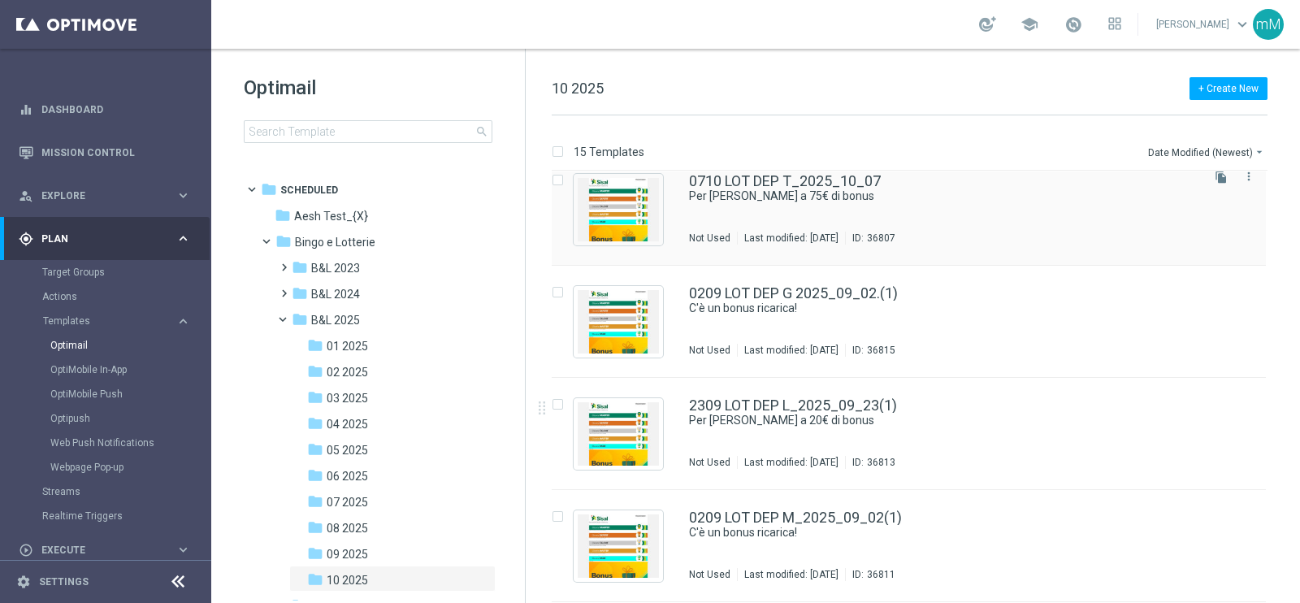
scroll to position [211, 0]
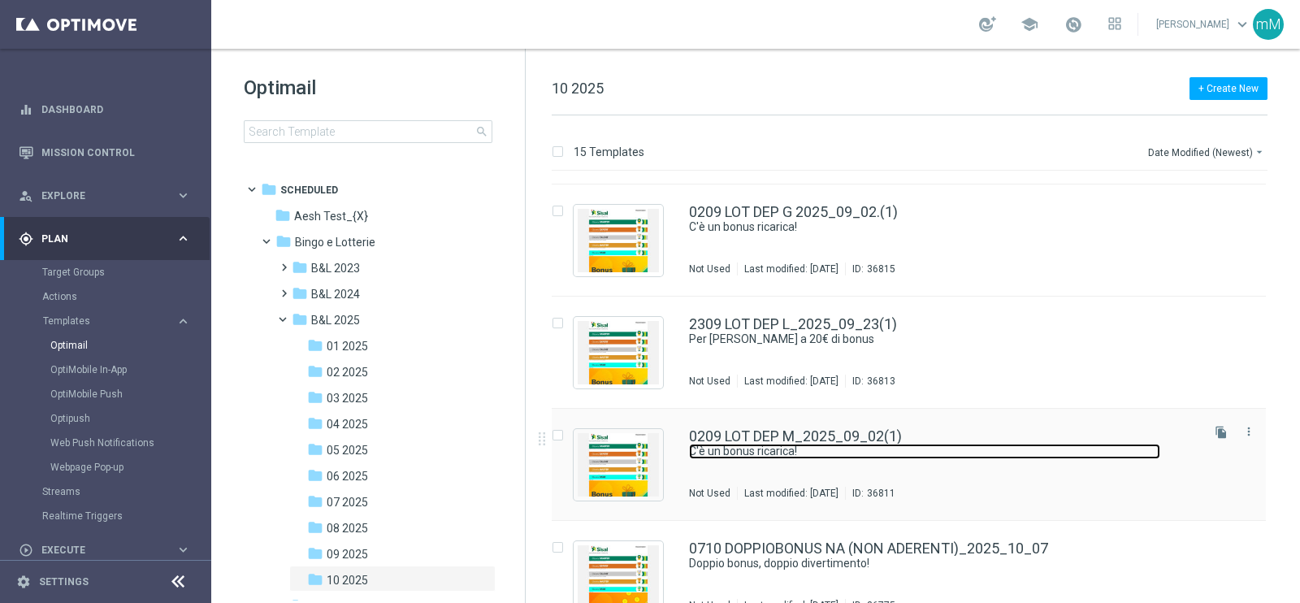
click at [752, 453] on link "C'è un bonus ricarica!" at bounding box center [924, 451] width 471 height 15
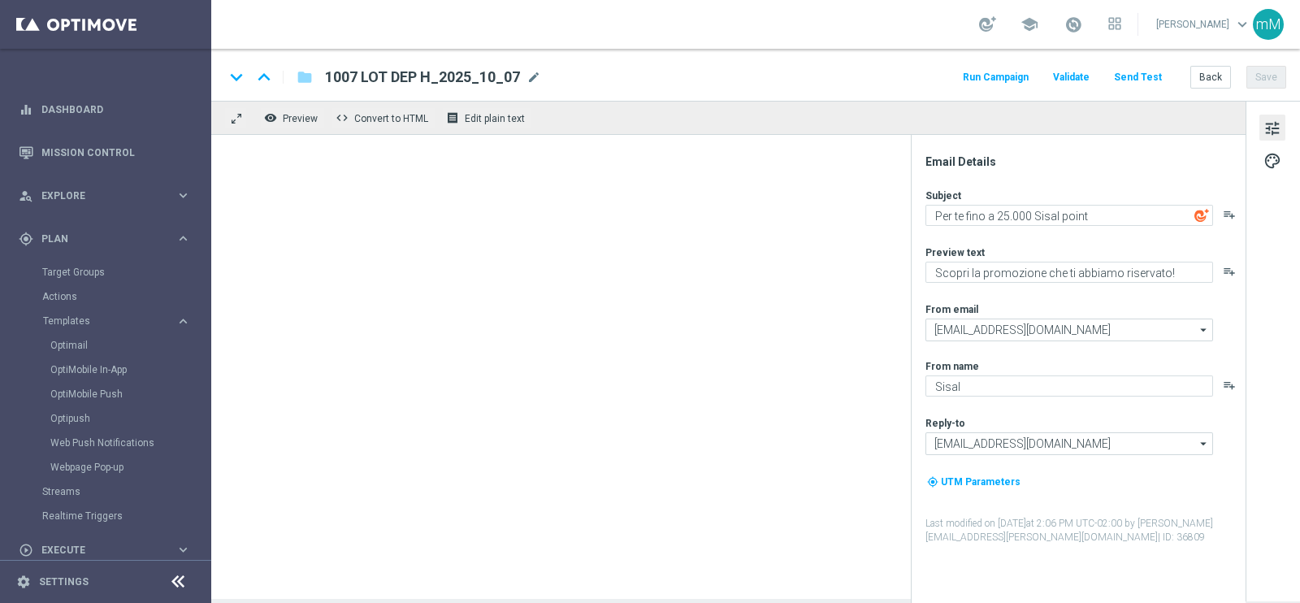
type textarea "C'è un bonus ricarica!"
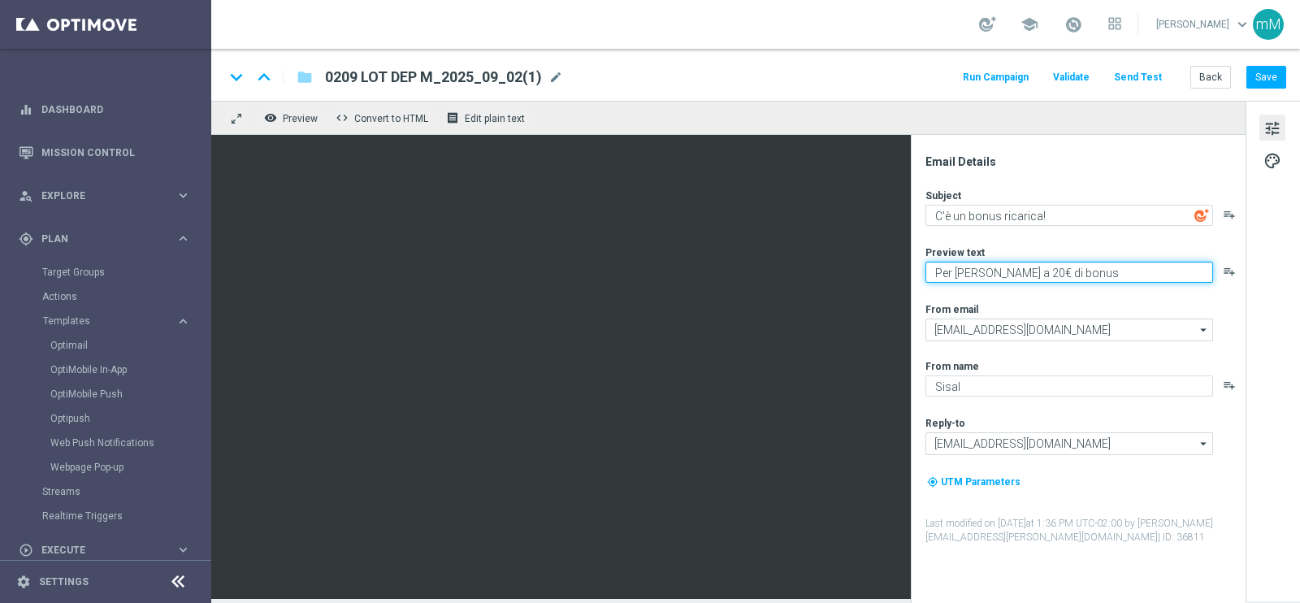
click at [1007, 271] on textarea "Per [PERSON_NAME] a 20€ di bonus" at bounding box center [1069, 272] width 288 height 21
type textarea "Per te fino a 25€ di bonus"
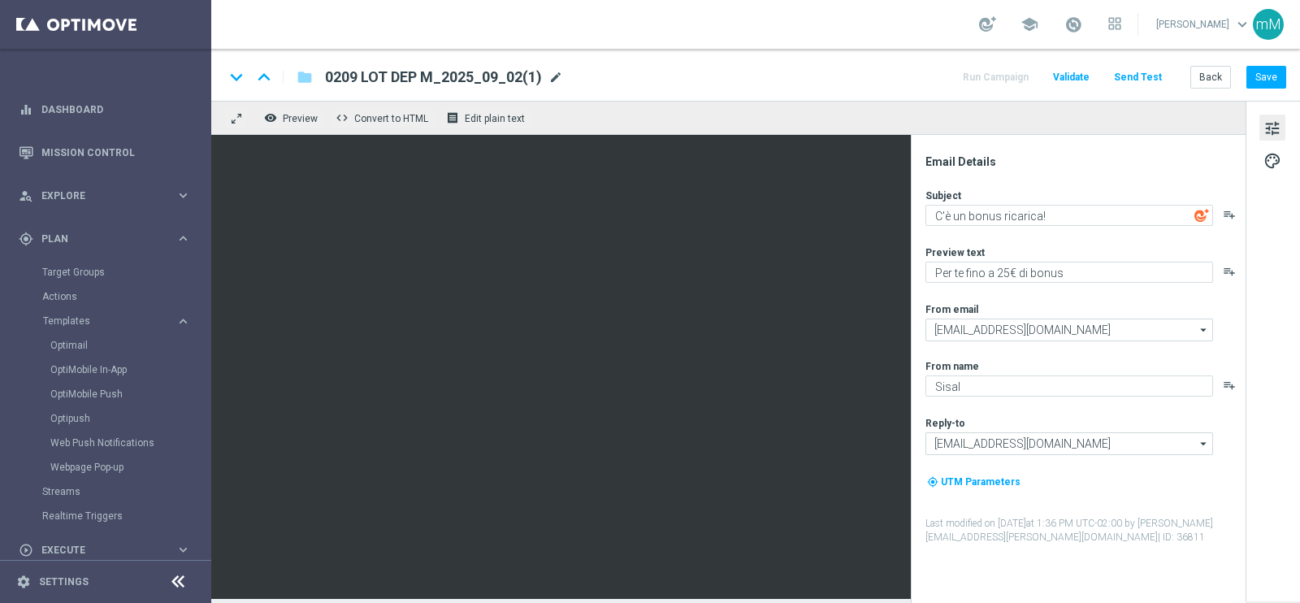
click at [556, 76] on span "mode_edit" at bounding box center [555, 77] width 15 height 15
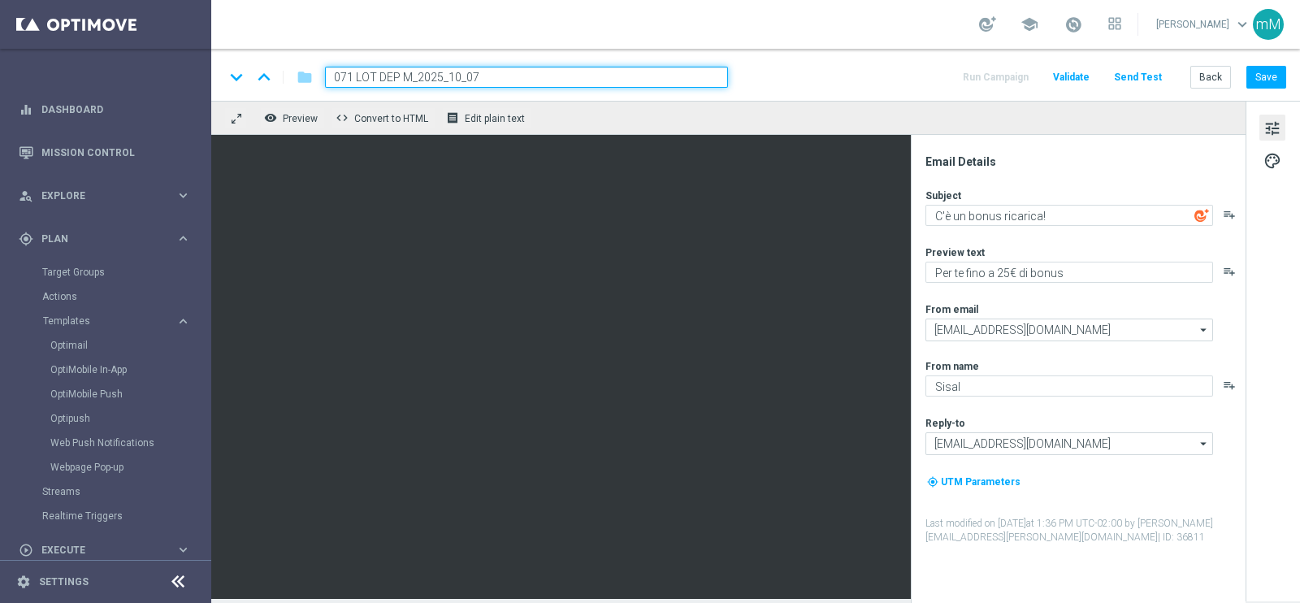
type input "0710 LOT DEP M_2025_10_07"
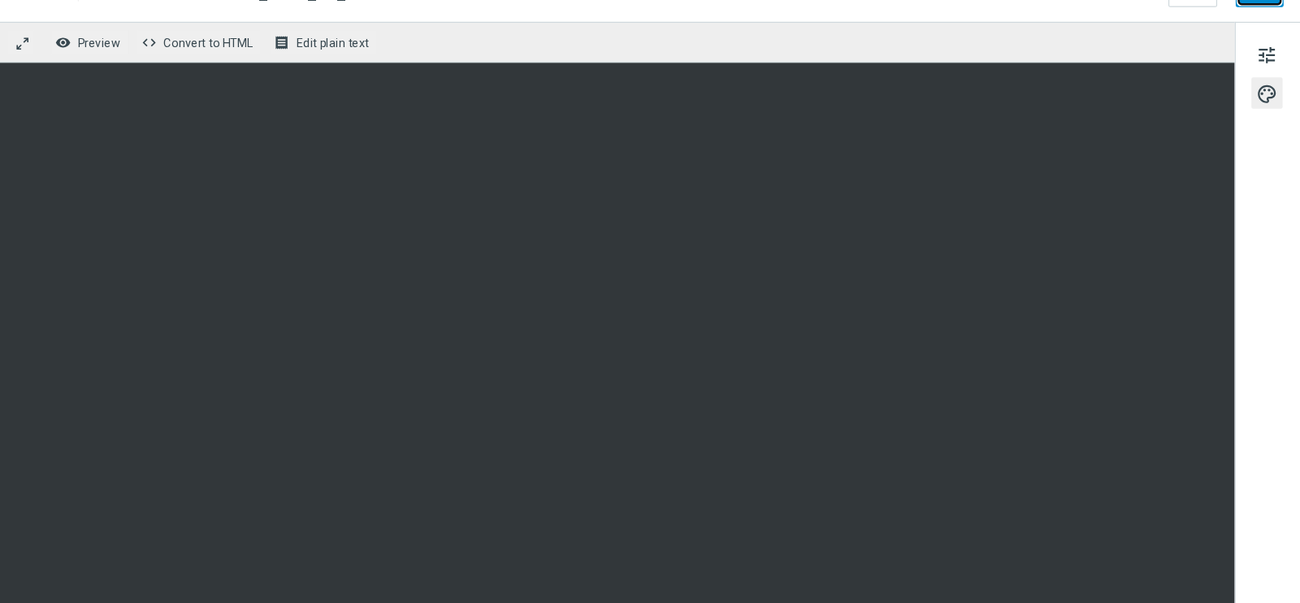
click at [1260, 85] on button "Save" at bounding box center [1266, 77] width 40 height 23
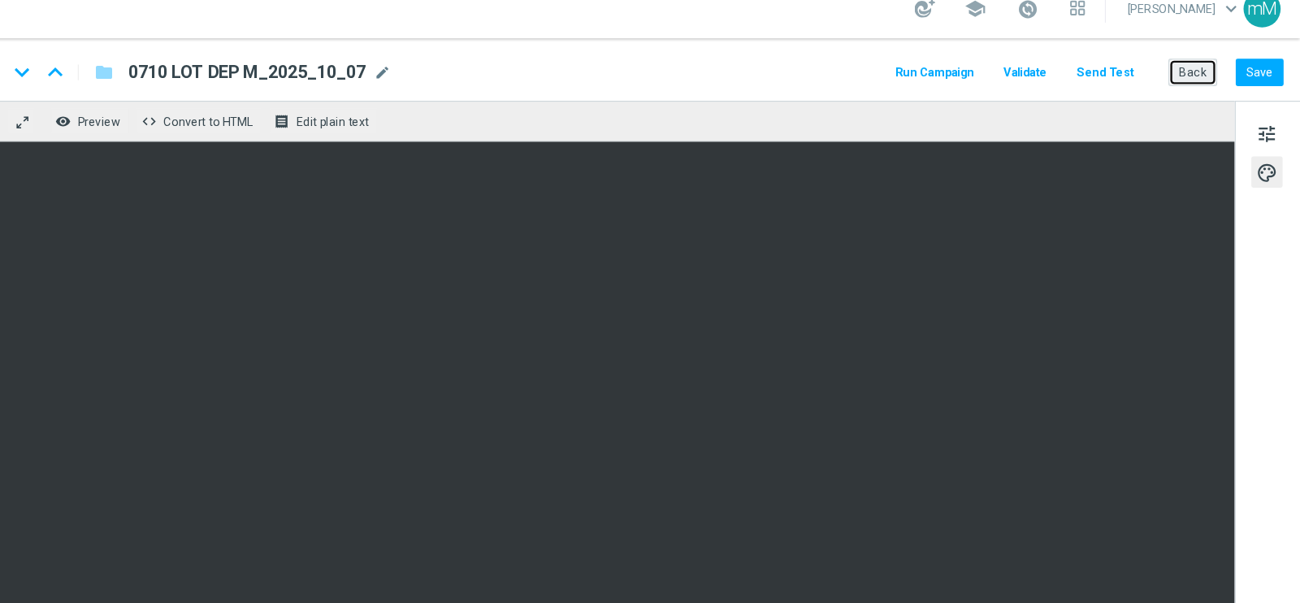
click at [1205, 75] on button "Back" at bounding box center [1210, 77] width 41 height 23
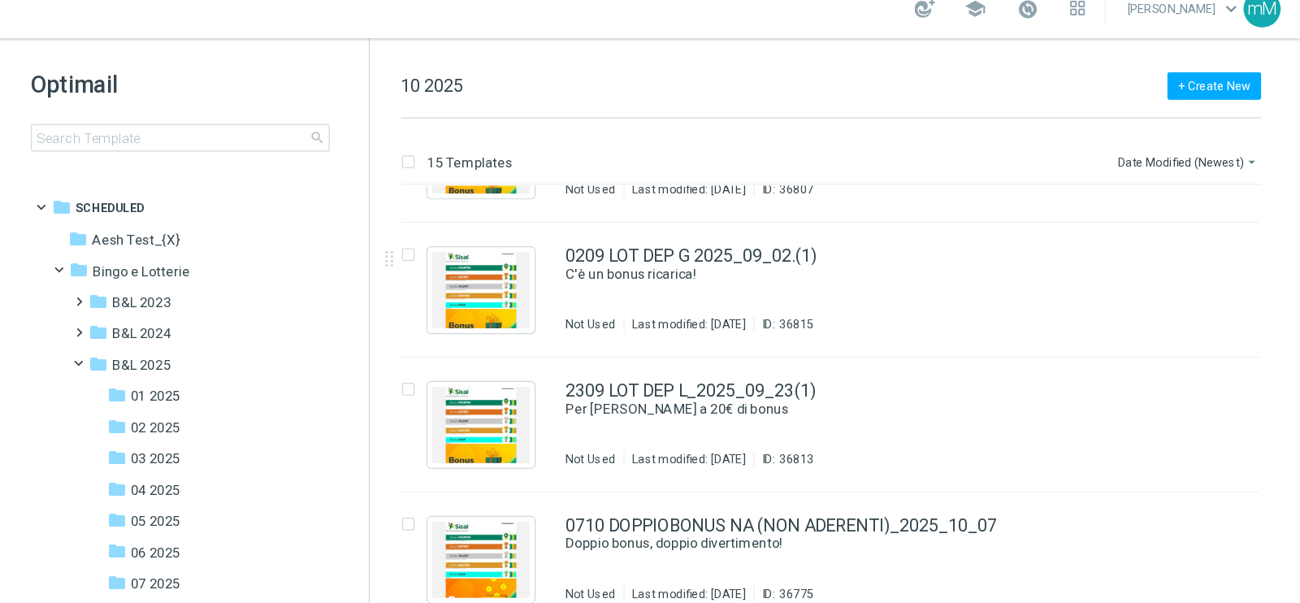
scroll to position [307, 0]
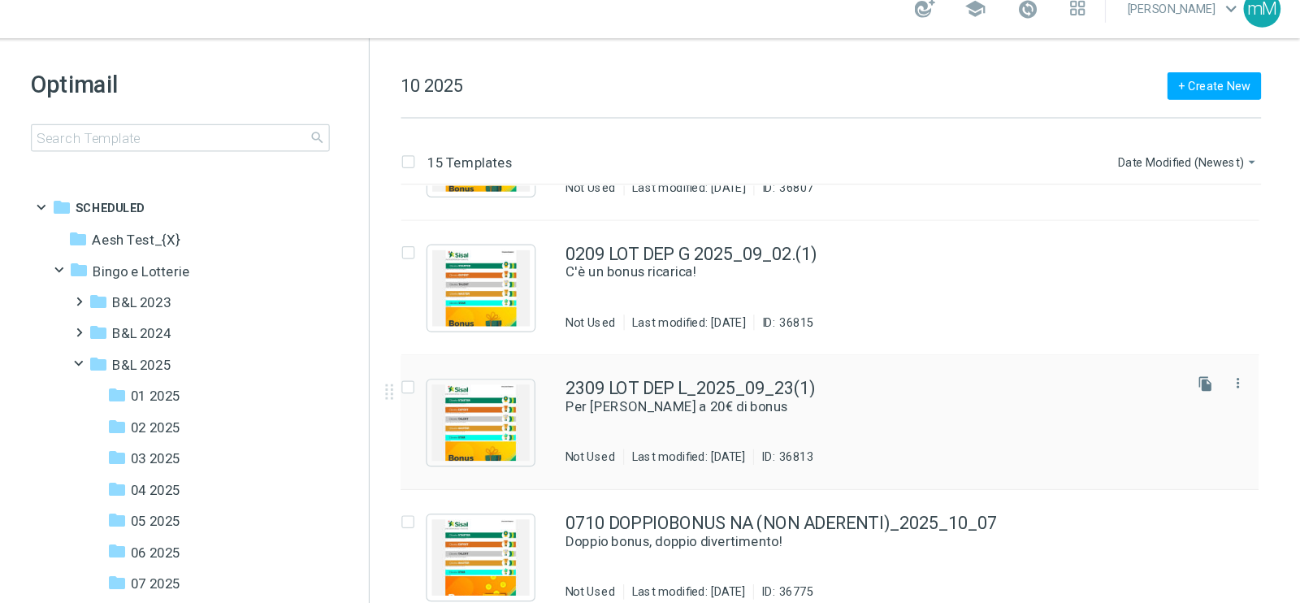
click at [829, 362] on div "2309 LOT DEP L_2025_09_23(1) Per [PERSON_NAME] a 20€ di bonus Not Used Last mod…" at bounding box center [943, 368] width 509 height 71
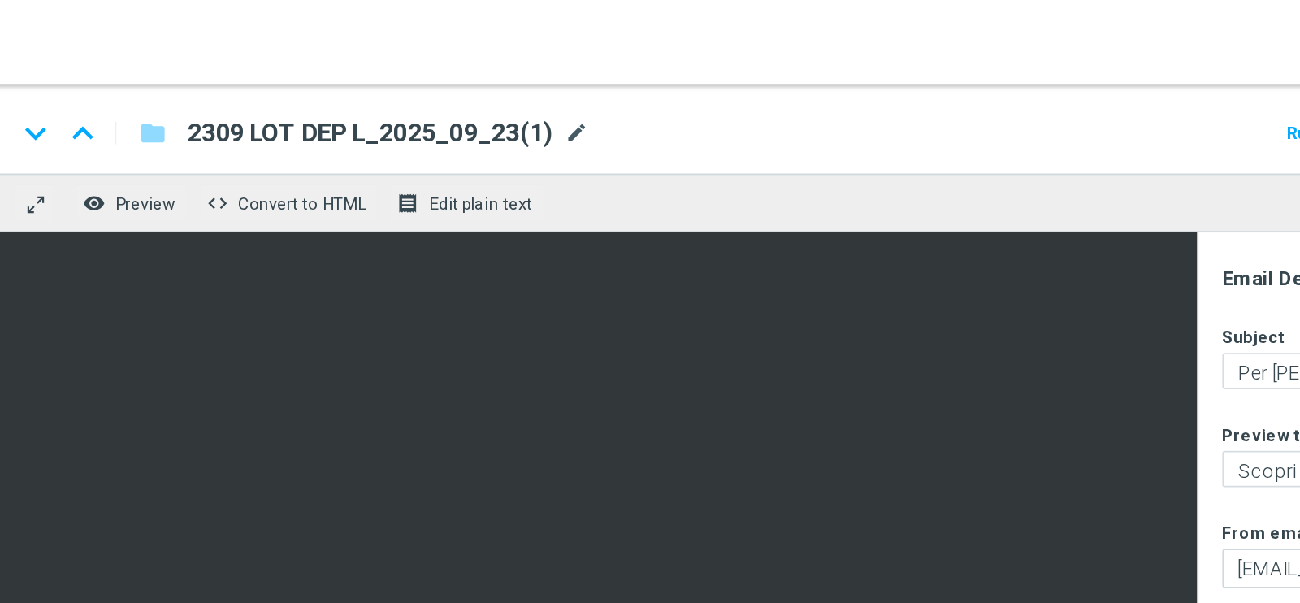
click at [548, 76] on span "mode_edit" at bounding box center [551, 77] width 15 height 15
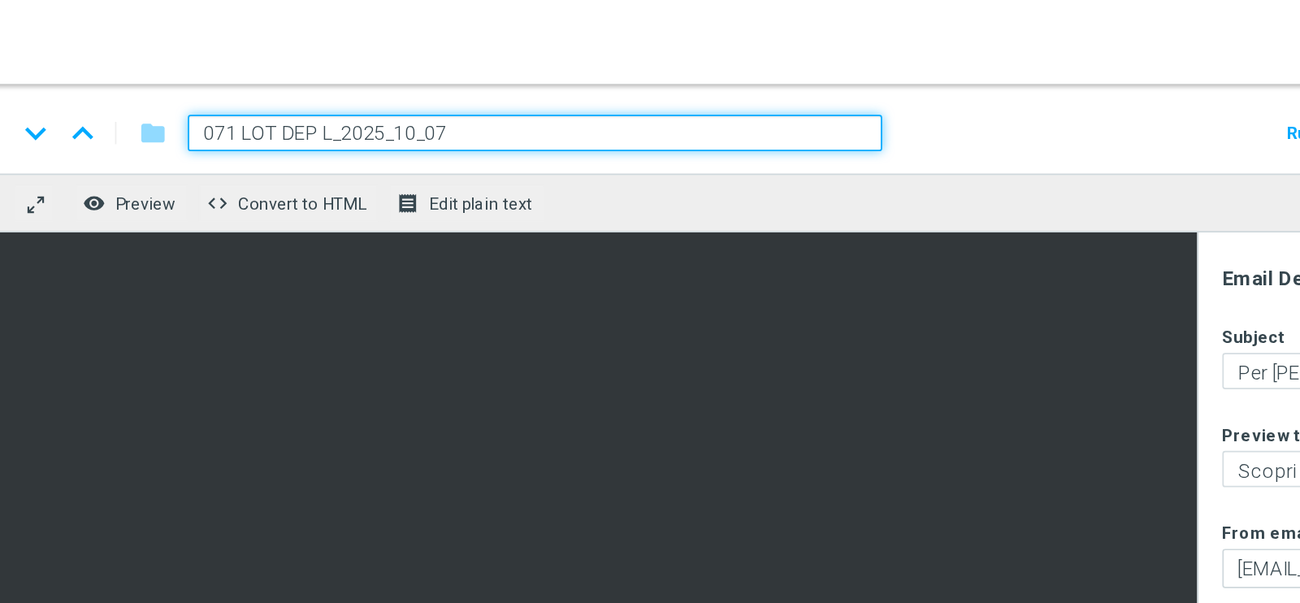
type input "0710 LOT DEP L_2025_10_07"
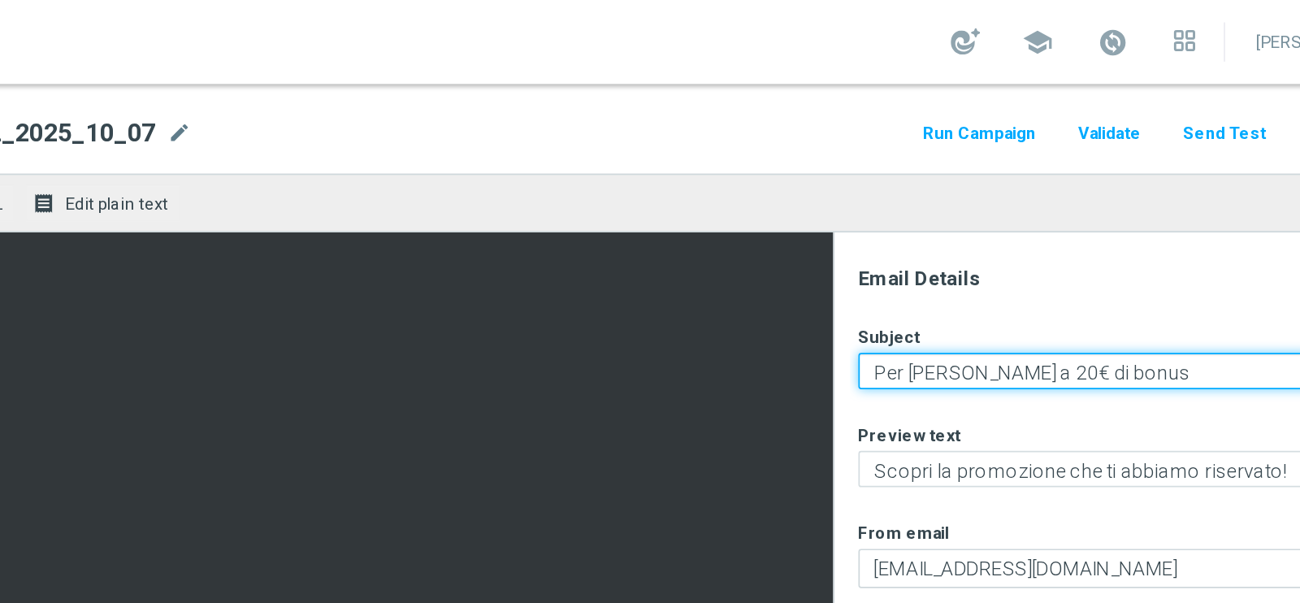
click at [1011, 217] on textarea "Per [PERSON_NAME] a 20€ di bonus" at bounding box center [1069, 215] width 288 height 21
type textarea "Per te fino a 25€ di bonus"
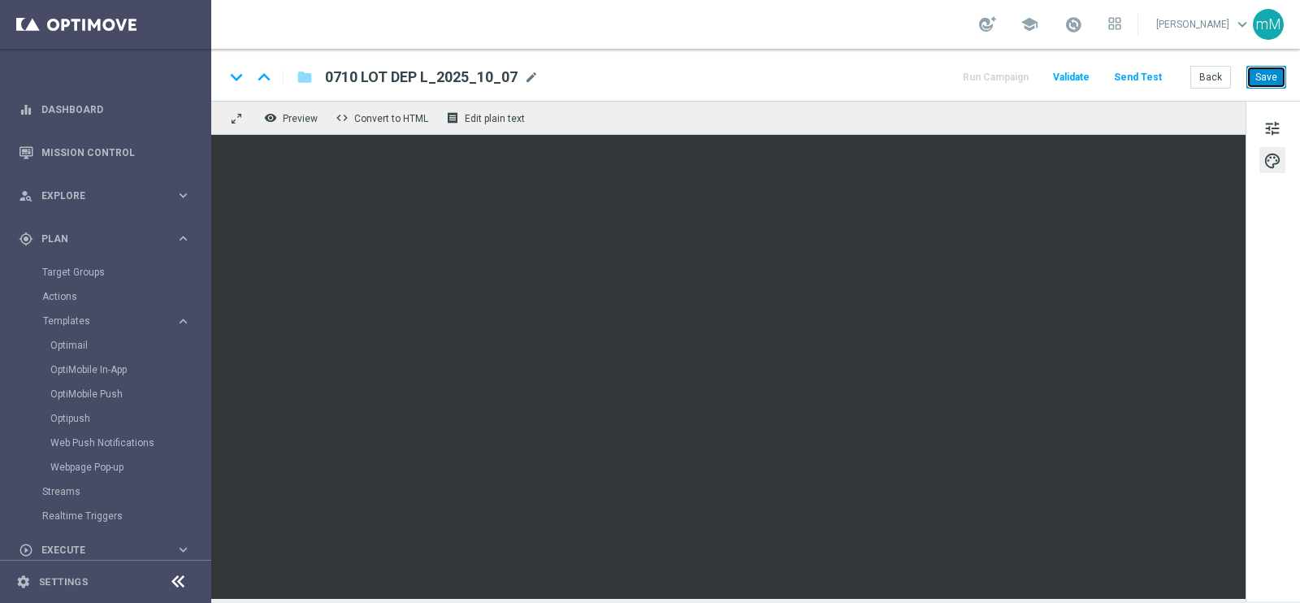
click at [1272, 72] on button "Save" at bounding box center [1266, 77] width 40 height 23
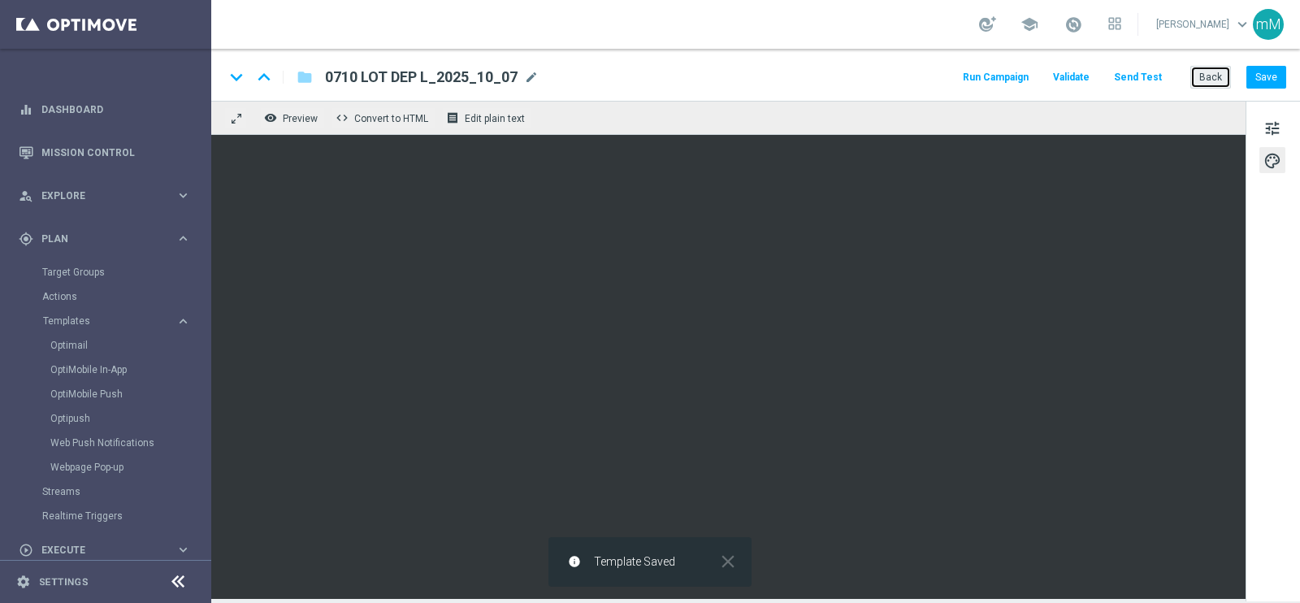
click at [1215, 73] on button "Back" at bounding box center [1210, 77] width 41 height 23
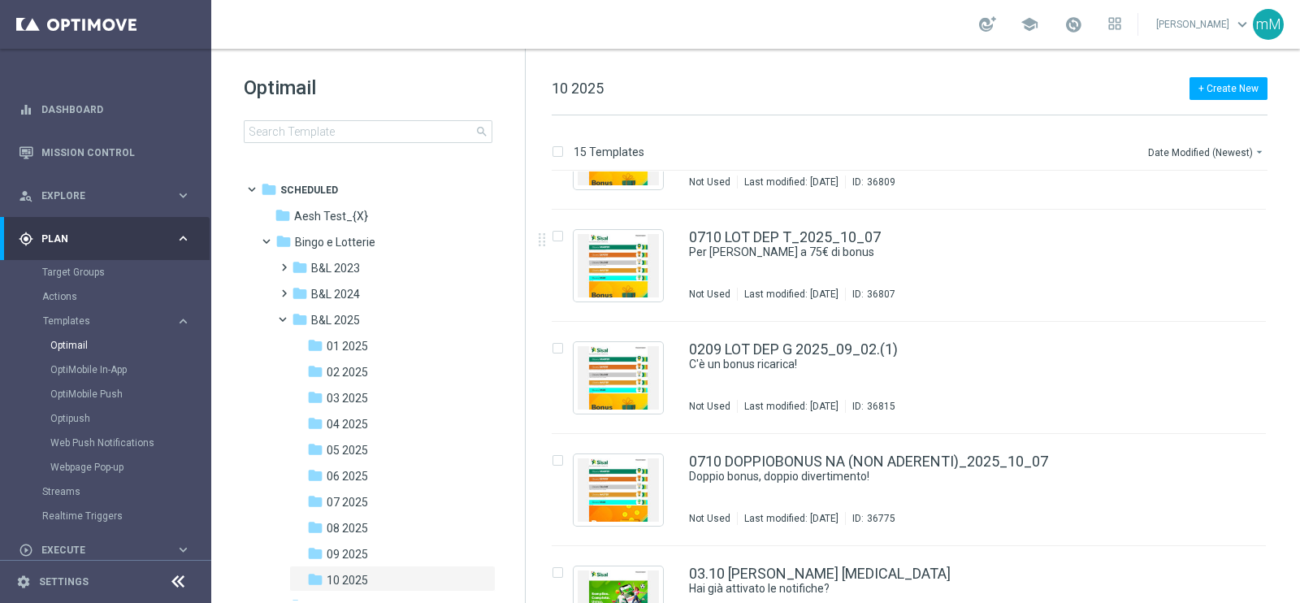
scroll to position [302, 0]
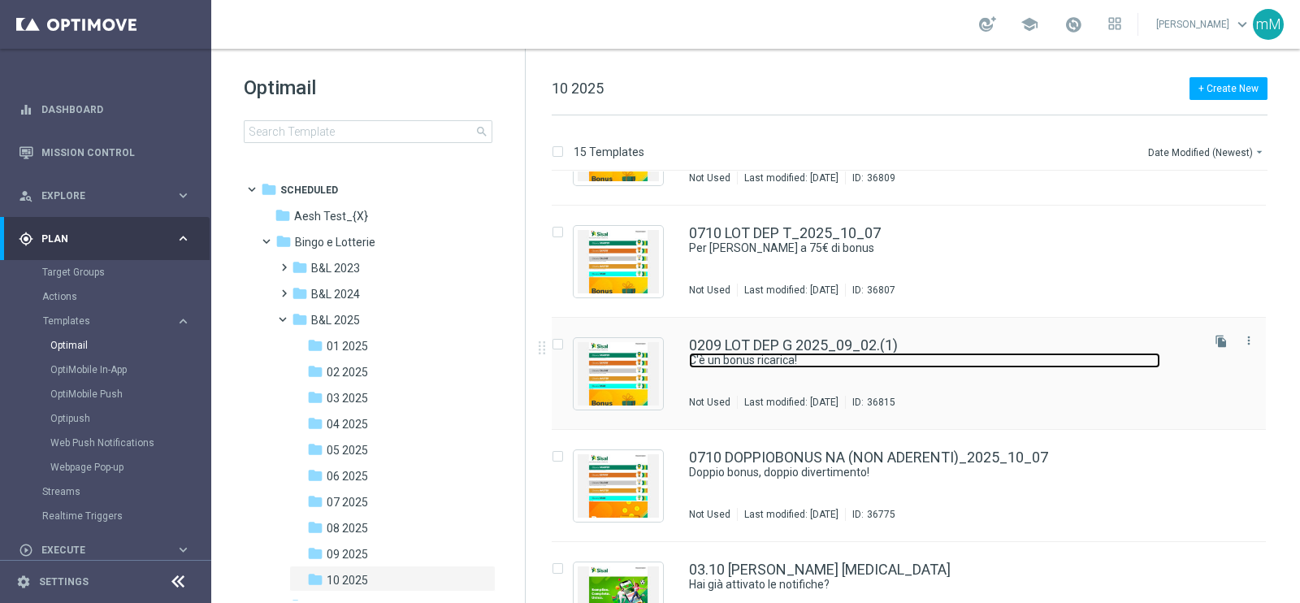
click at [777, 353] on link "C'è un bonus ricarica!" at bounding box center [924, 360] width 471 height 15
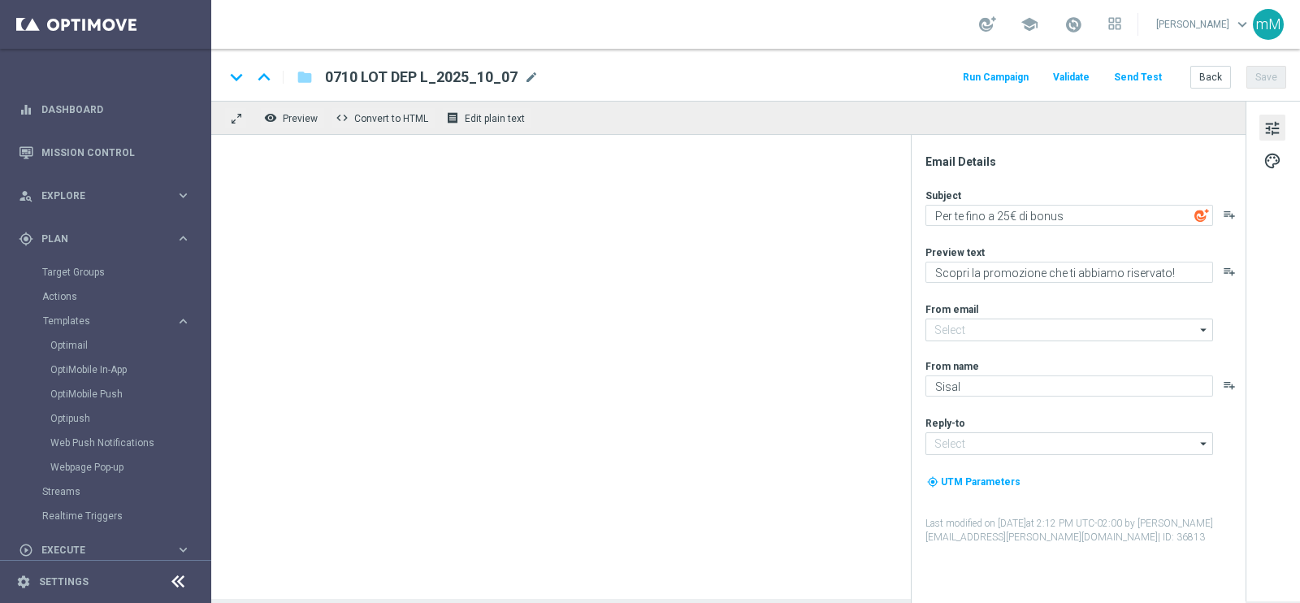
type input "0209 LOT DEP G 2025_09_02.(1)"
type textarea "C'è un bonus ricarica!"
type textarea "Per [PERSON_NAME] a 75€ di bonus"
type input "[EMAIL_ADDRESS][DOMAIN_NAME]"
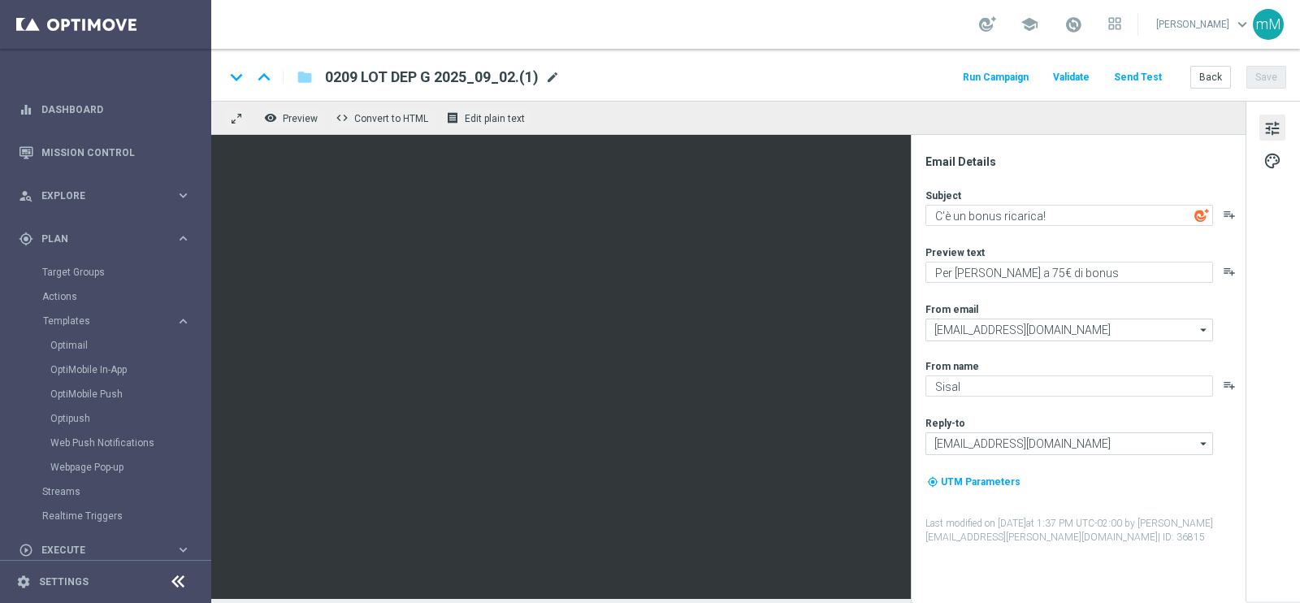
click at [551, 71] on span "mode_edit" at bounding box center [552, 77] width 15 height 15
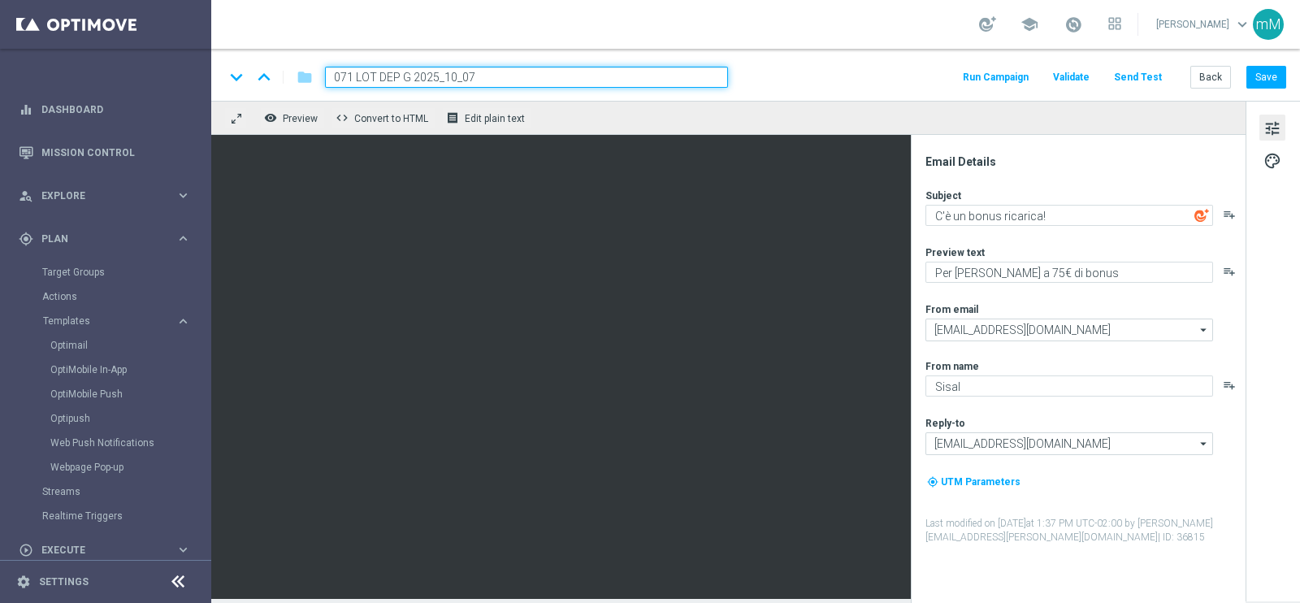
type input "0710 LOT DEP G 2025_10_07"
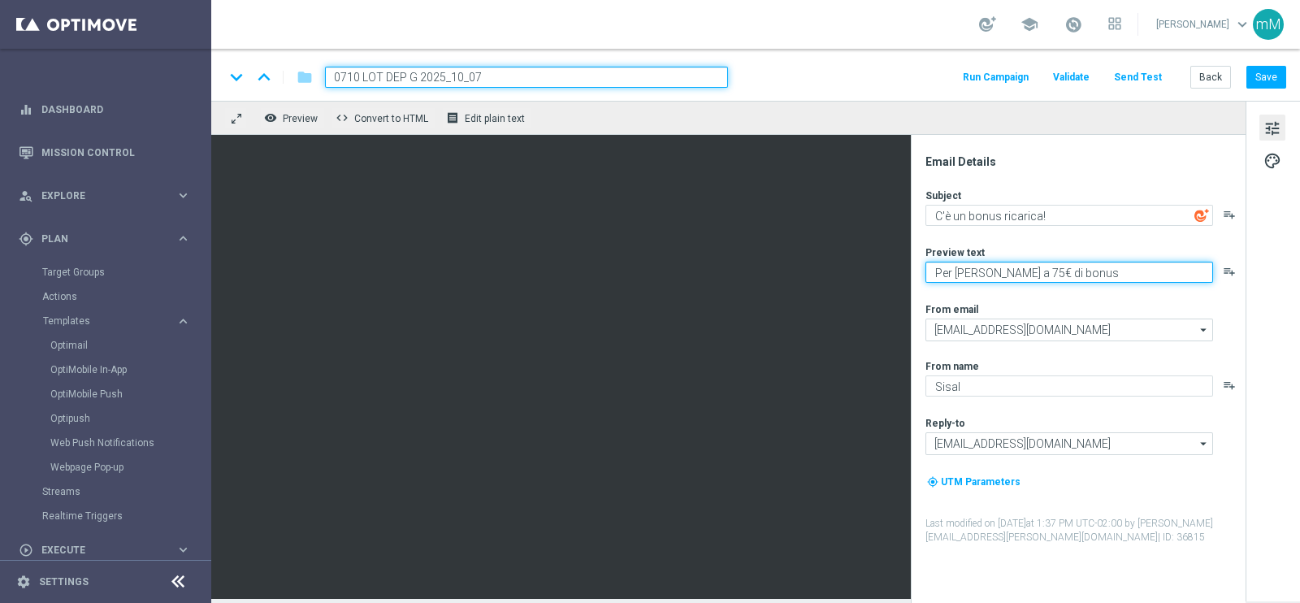
click at [1008, 271] on textarea "Per [PERSON_NAME] a 75€ di bonus" at bounding box center [1069, 272] width 288 height 21
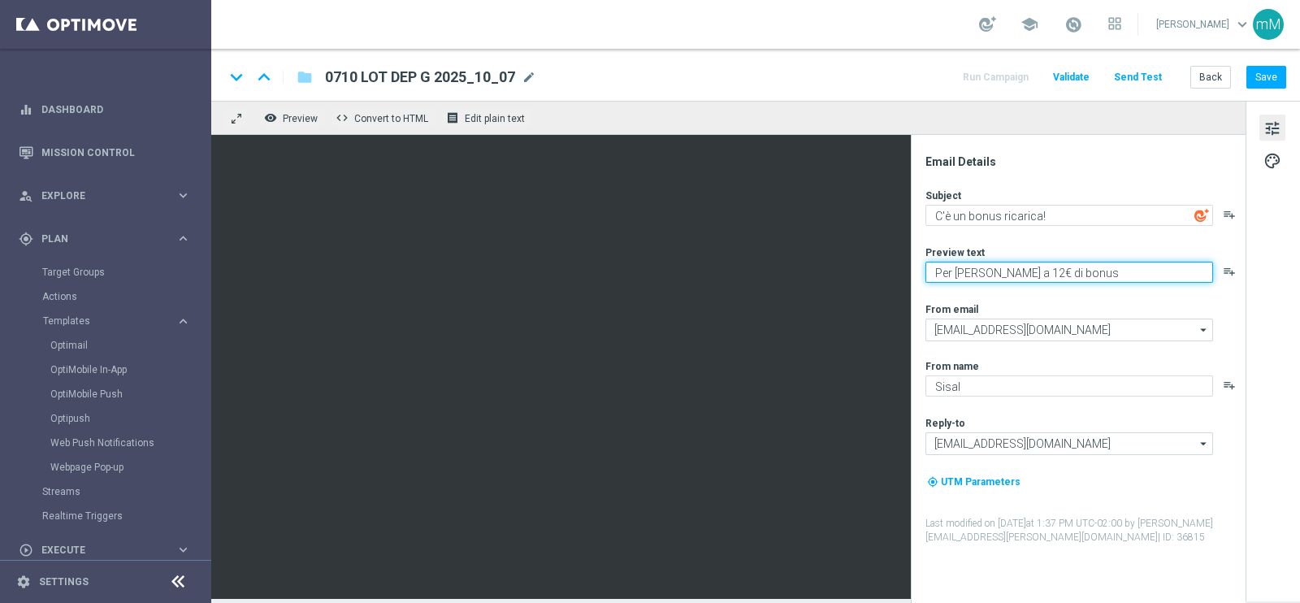
type textarea "Per [PERSON_NAME] a 120€ di bonus"
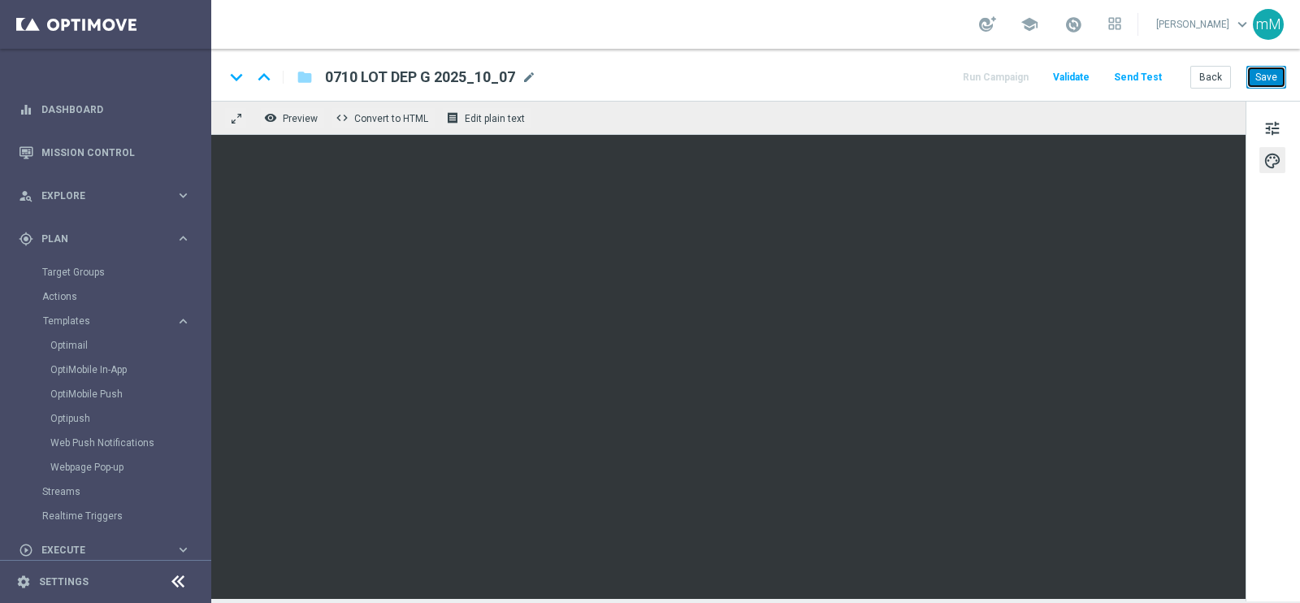
click at [1267, 75] on button "Save" at bounding box center [1266, 77] width 40 height 23
click at [1258, 82] on button "Save" at bounding box center [1266, 77] width 40 height 23
click at [1213, 80] on button "Back" at bounding box center [1210, 77] width 41 height 23
